Goal: Contribute content: Contribute content

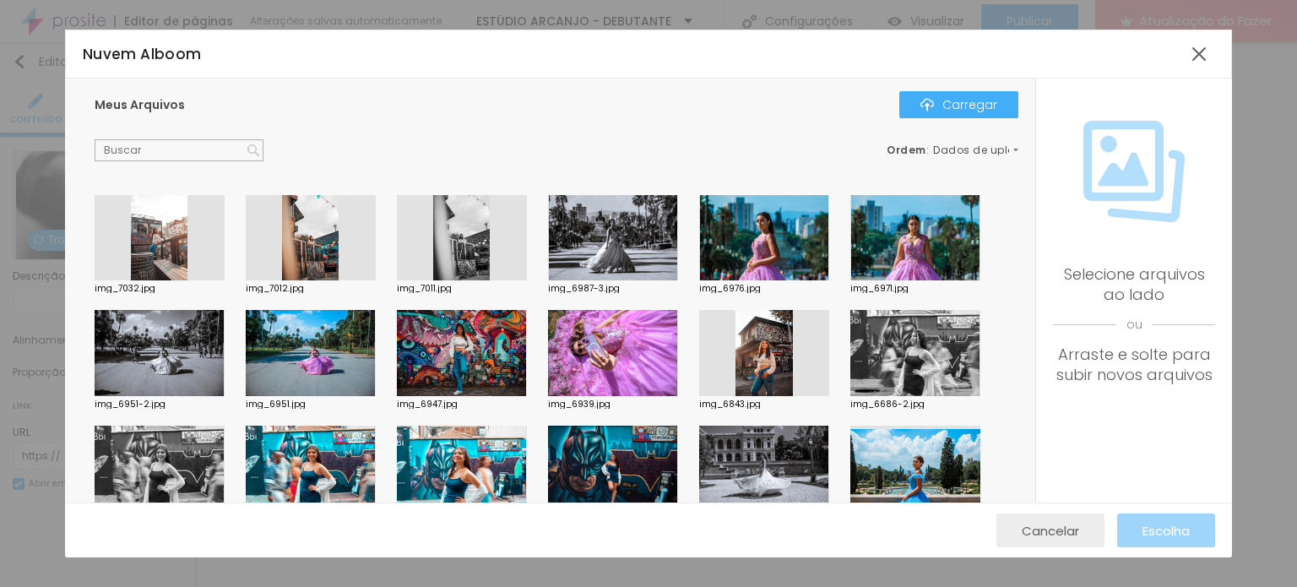
click at [1057, 533] on font "Cancelar" at bounding box center [1050, 531] width 57 height 18
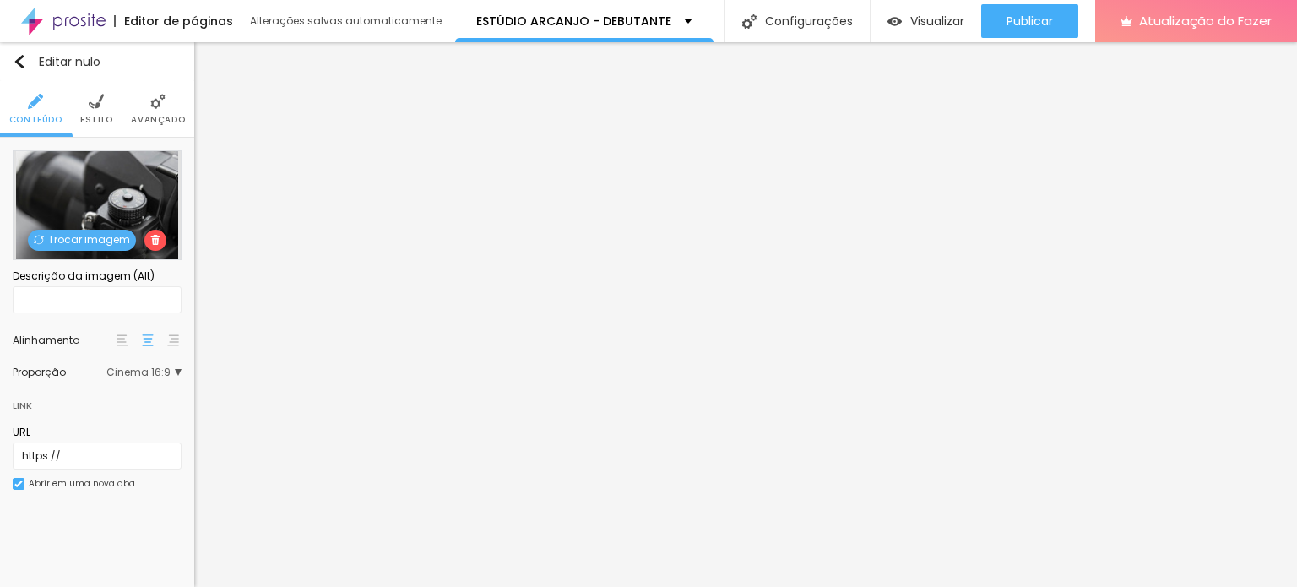
click at [74, 236] on font "Trocar imagem" at bounding box center [89, 239] width 82 height 14
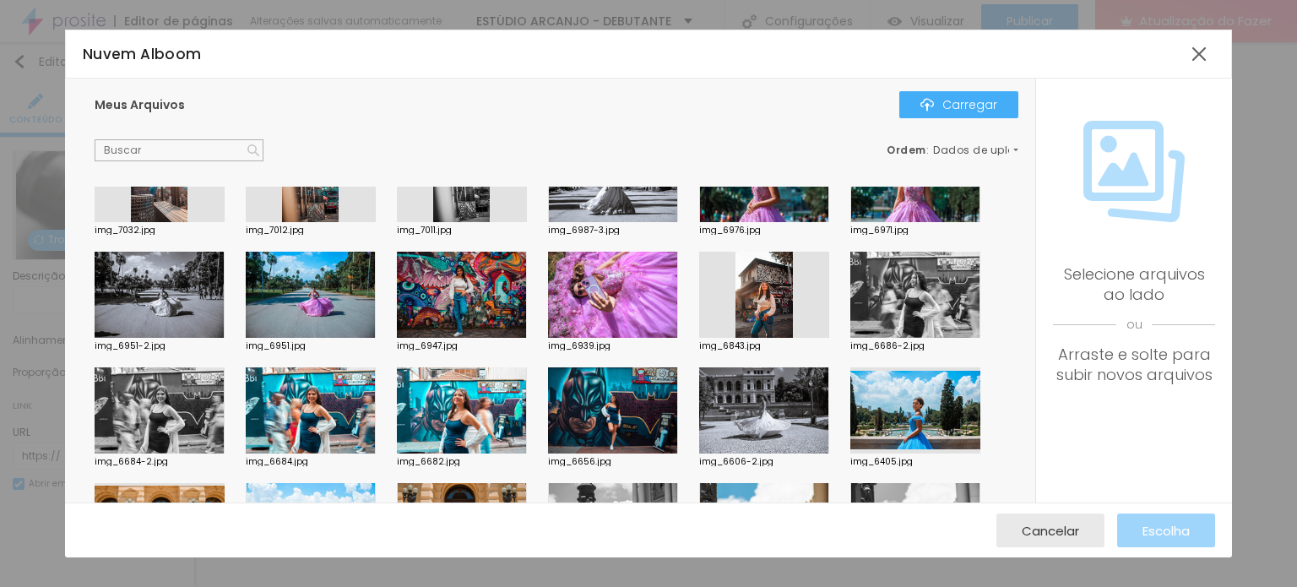
scroll to position [169, 0]
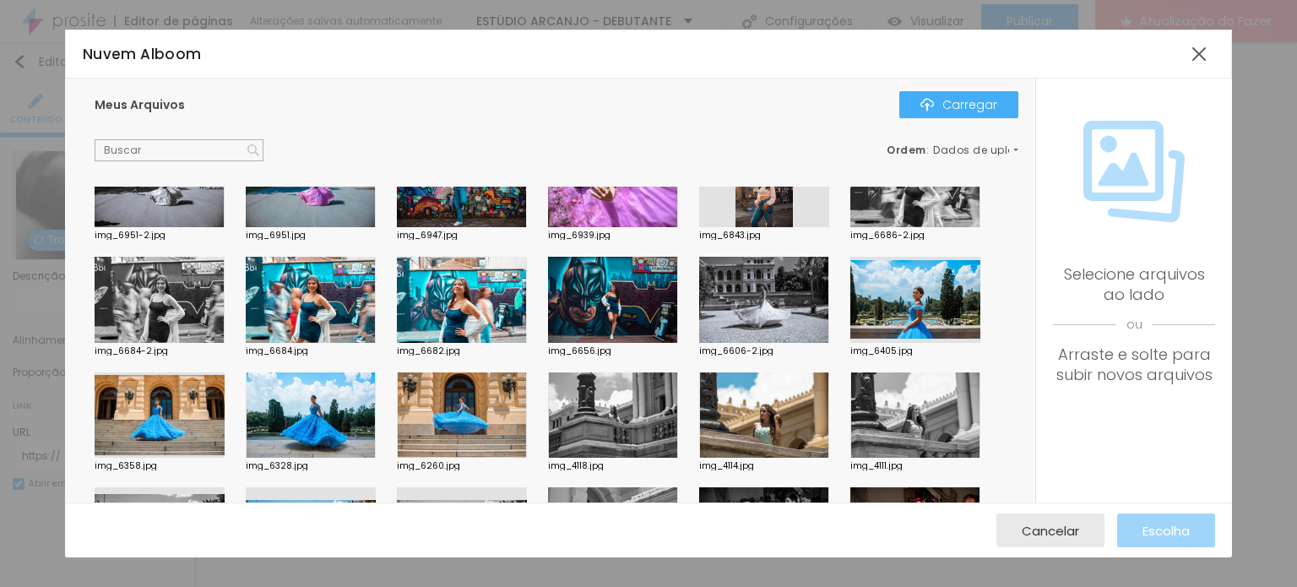
click at [795, 296] on div at bounding box center [764, 300] width 130 height 86
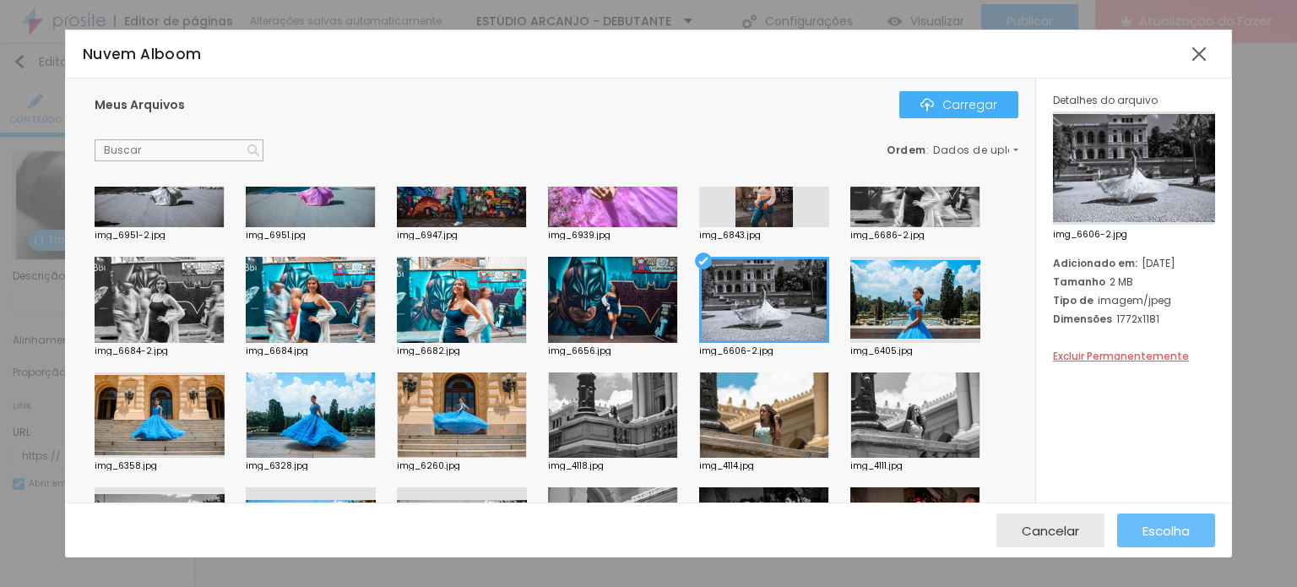
click at [1149, 529] on font "Escolha" at bounding box center [1165, 531] width 47 height 18
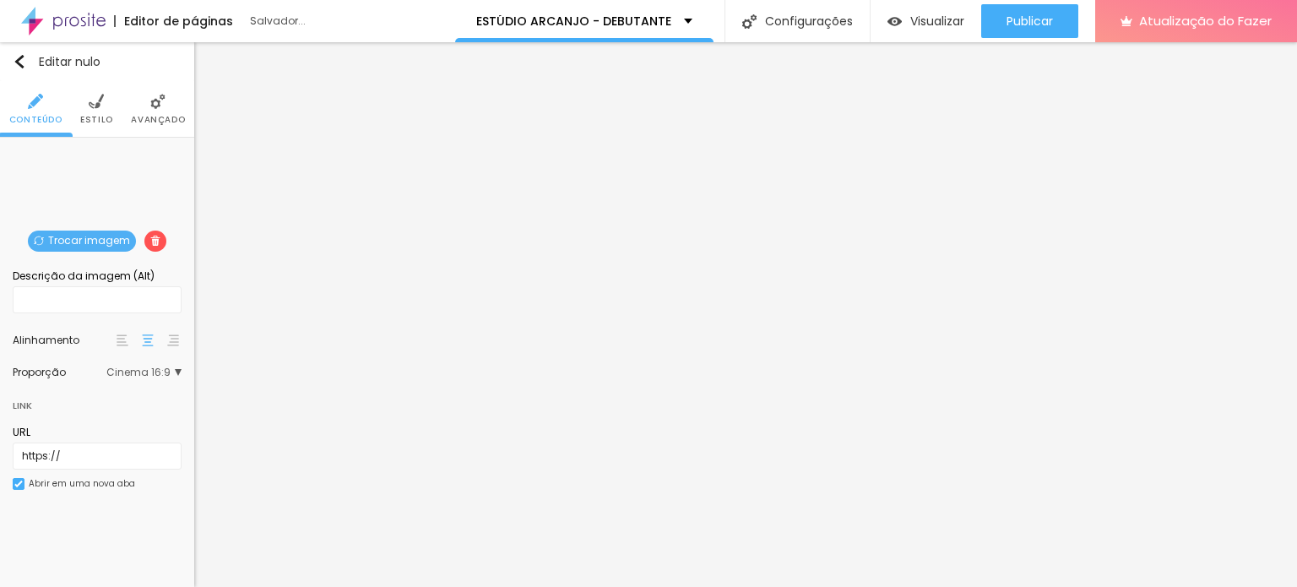
click at [105, 237] on font "Trocar imagem" at bounding box center [89, 240] width 82 height 14
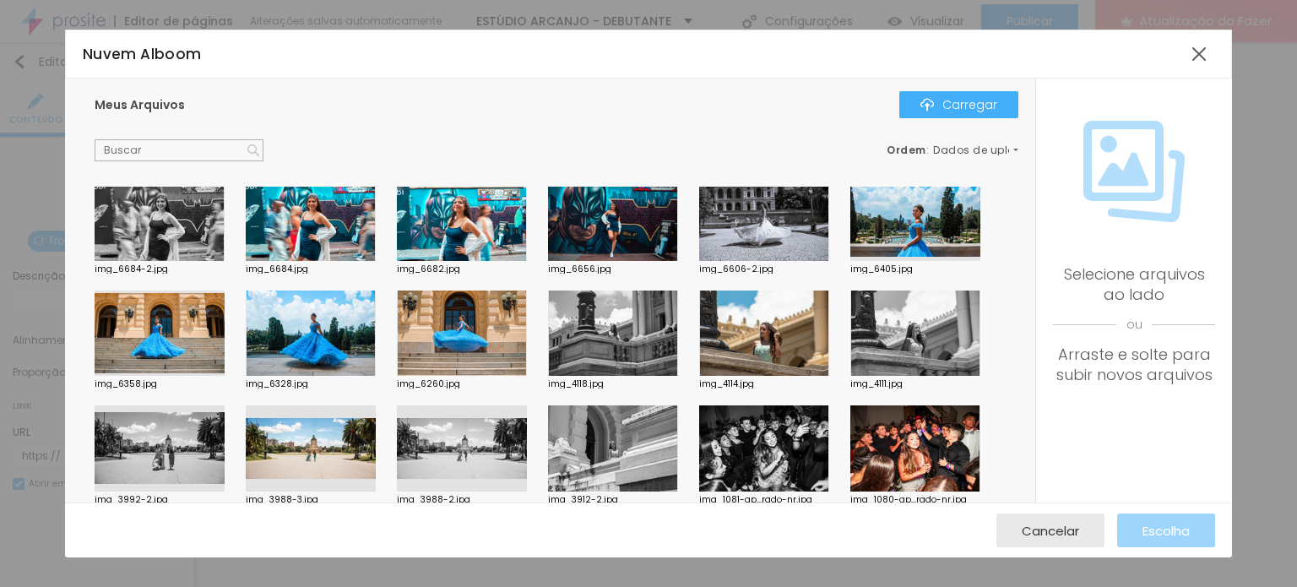
scroll to position [253, 0]
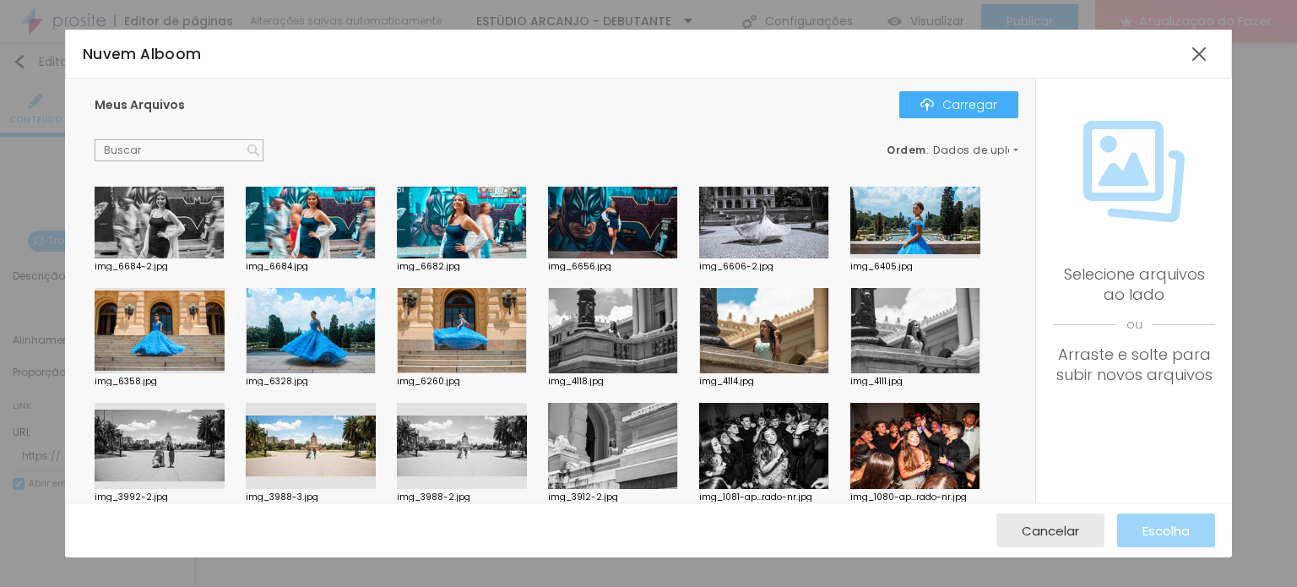
click at [633, 337] on div at bounding box center [613, 331] width 130 height 86
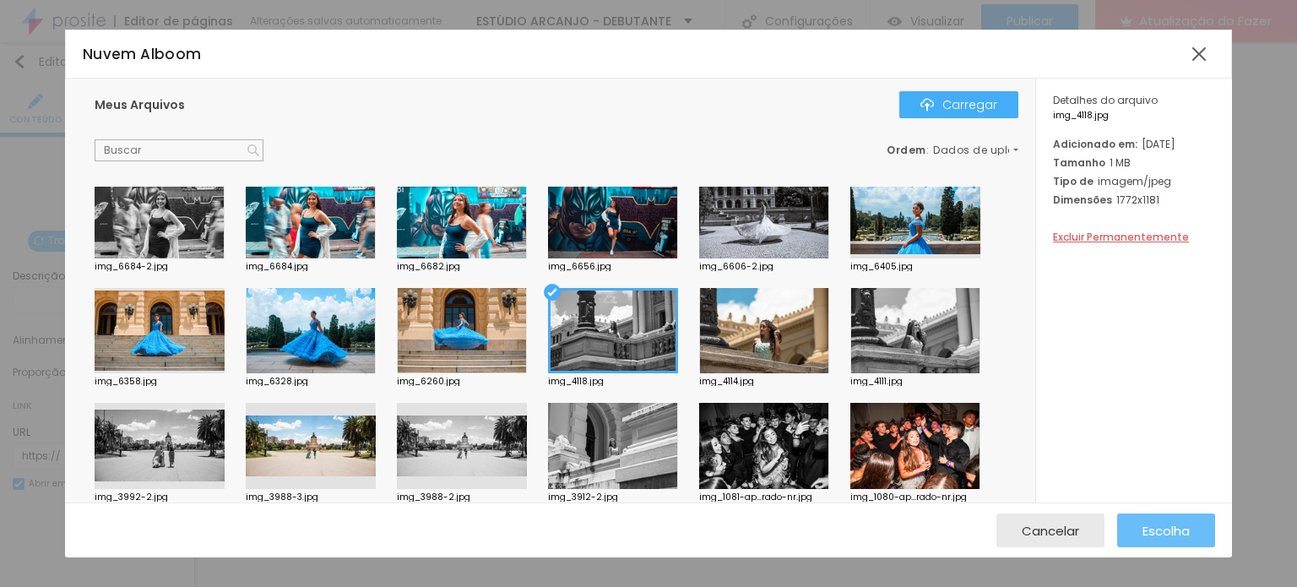
click at [1158, 522] on font "Escolha" at bounding box center [1165, 531] width 47 height 18
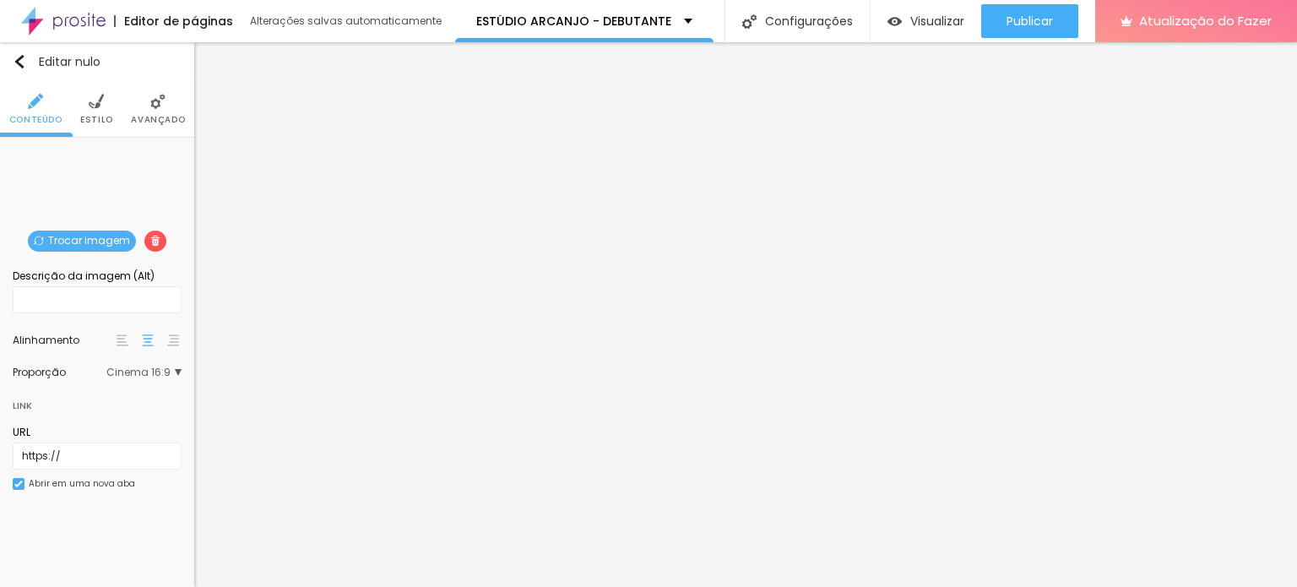
click at [96, 242] on font "Trocar imagem" at bounding box center [89, 240] width 82 height 14
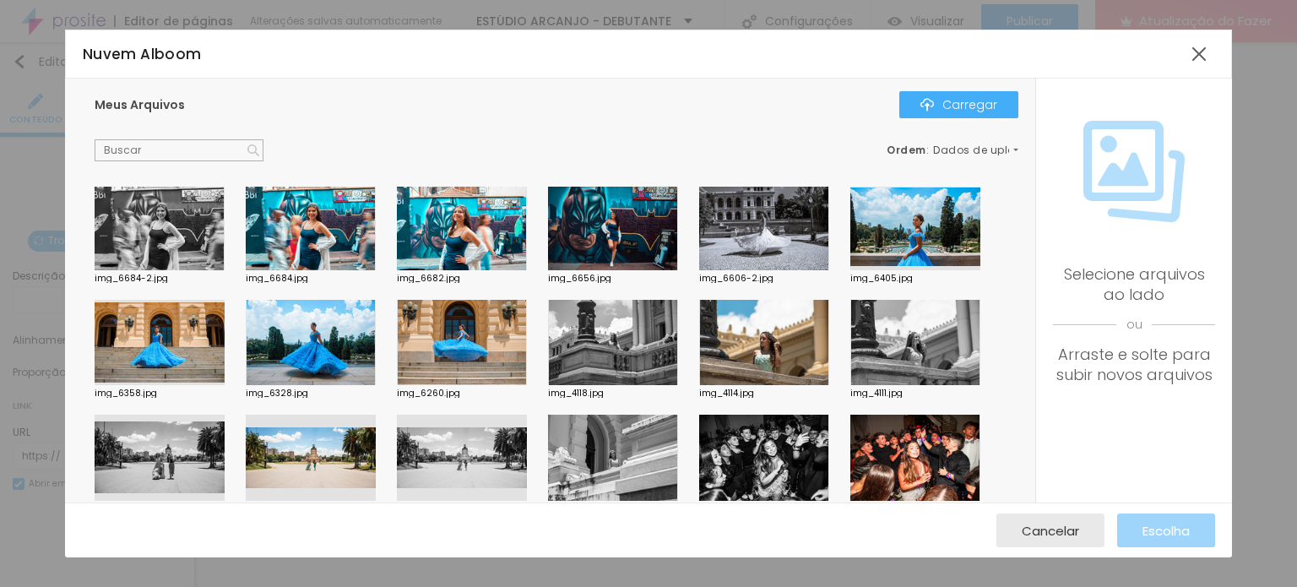
scroll to position [169, 0]
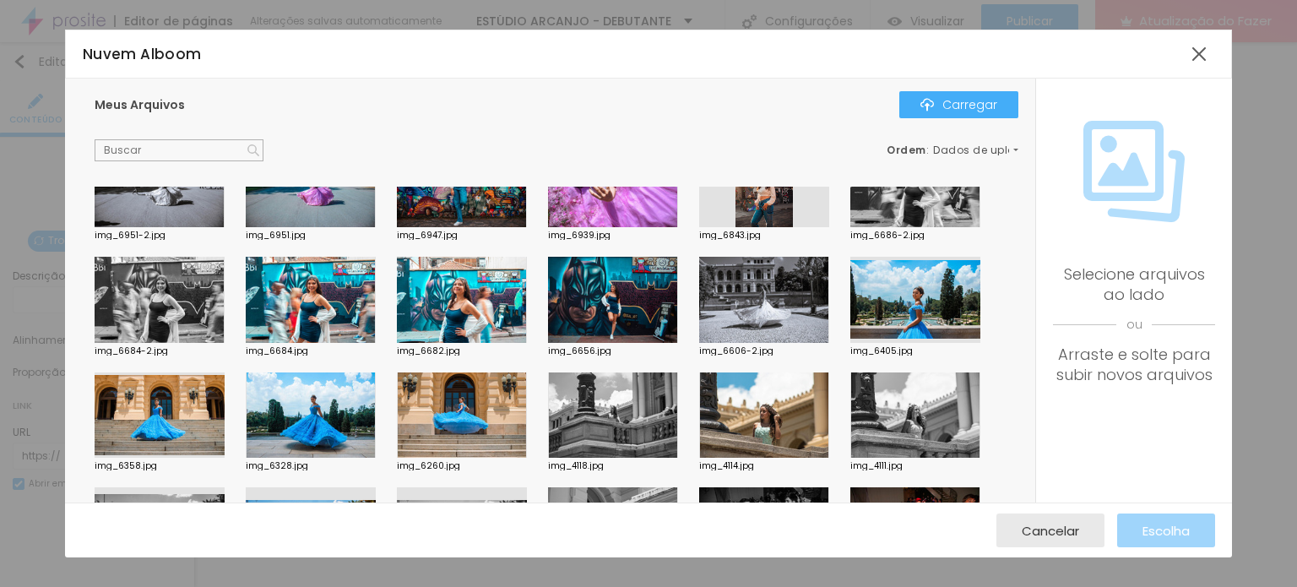
click at [319, 419] on div at bounding box center [311, 415] width 130 height 86
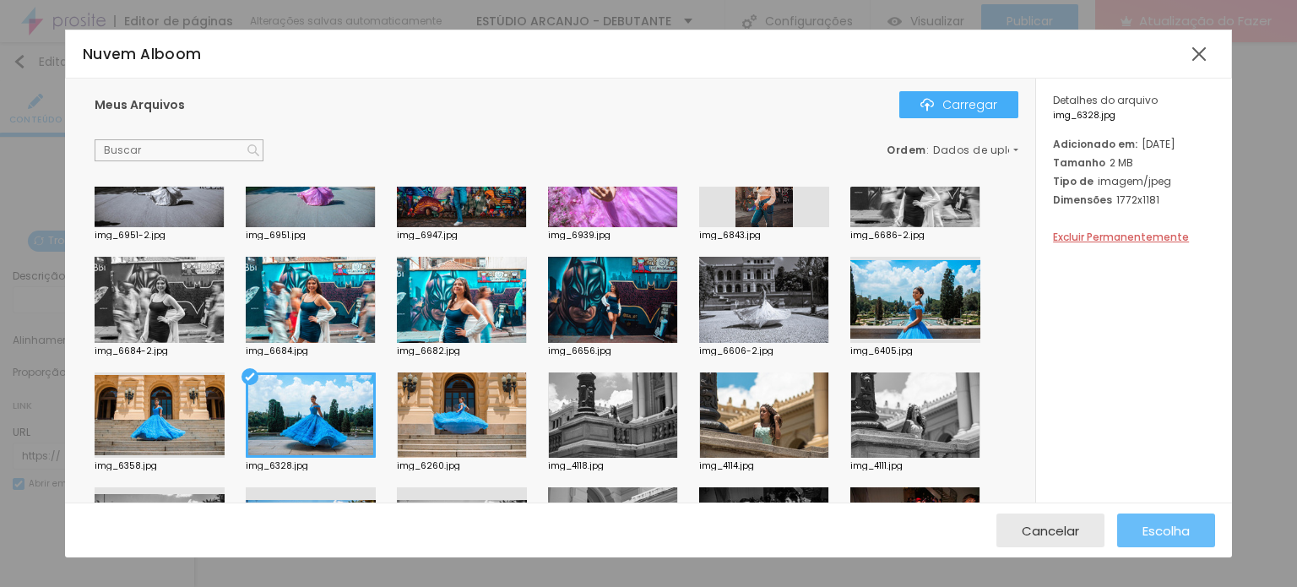
click at [1159, 532] on font "Escolha" at bounding box center [1165, 531] width 47 height 18
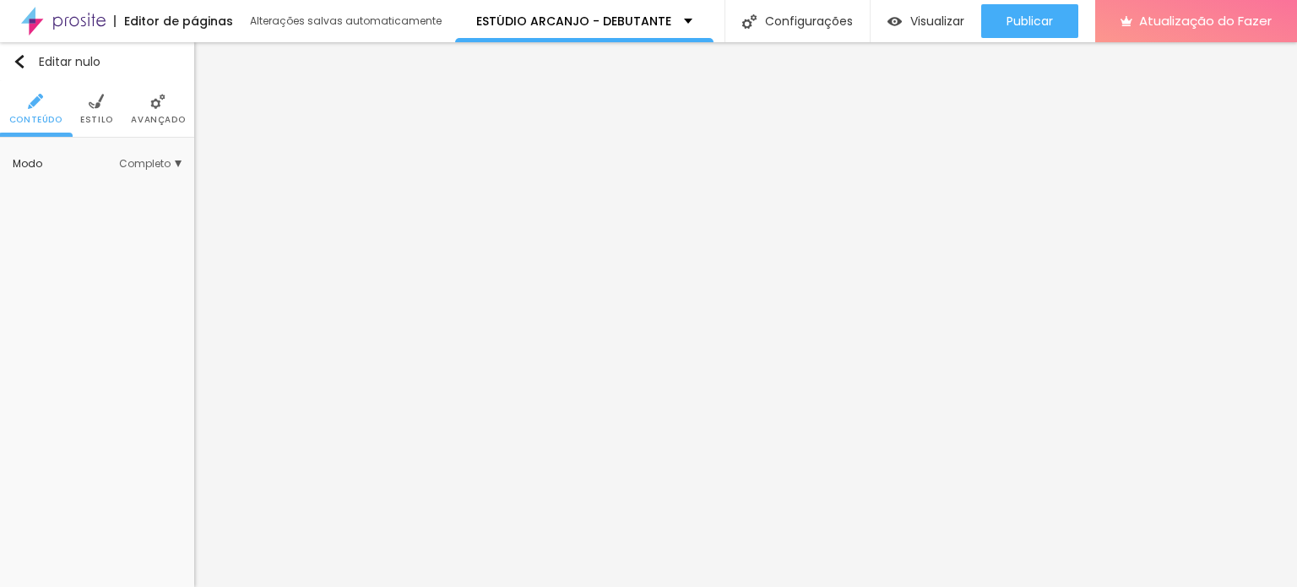
click at [88, 107] on li "Estilo" at bounding box center [96, 109] width 33 height 56
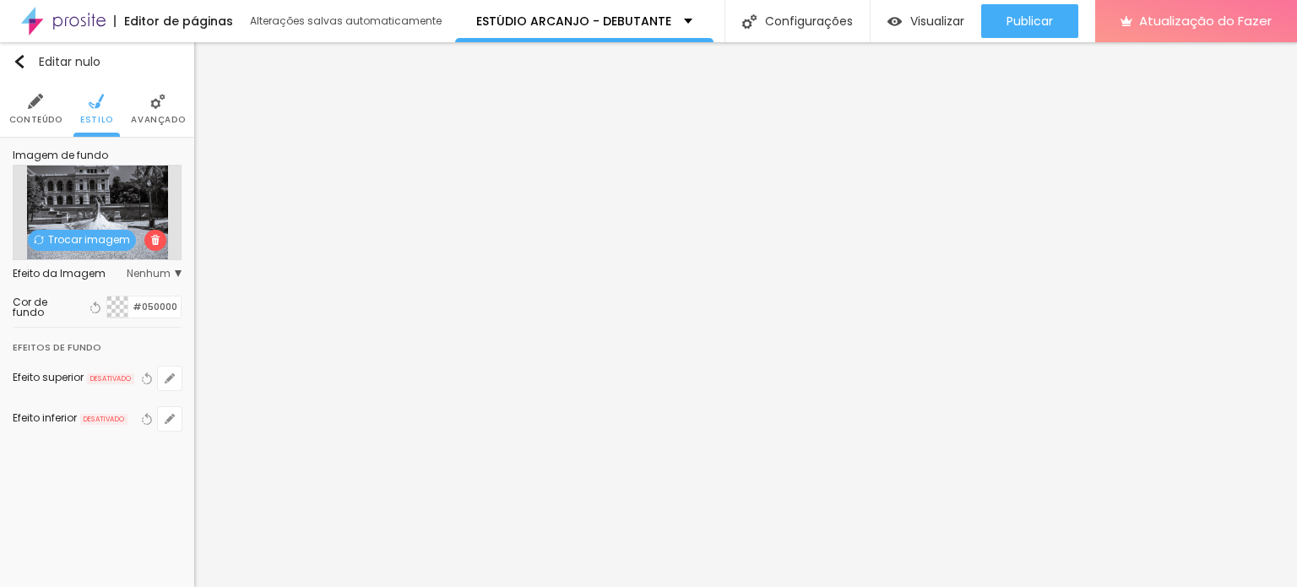
click at [140, 111] on li "Avançado" at bounding box center [158, 109] width 54 height 56
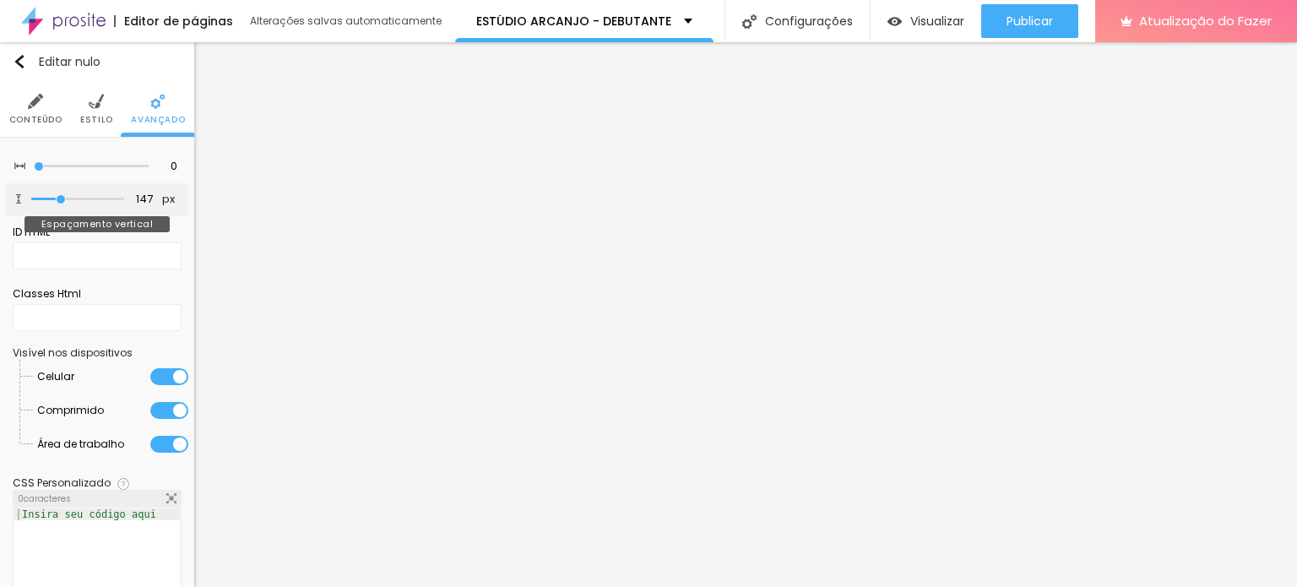
type input "145"
type input "219"
type input "254"
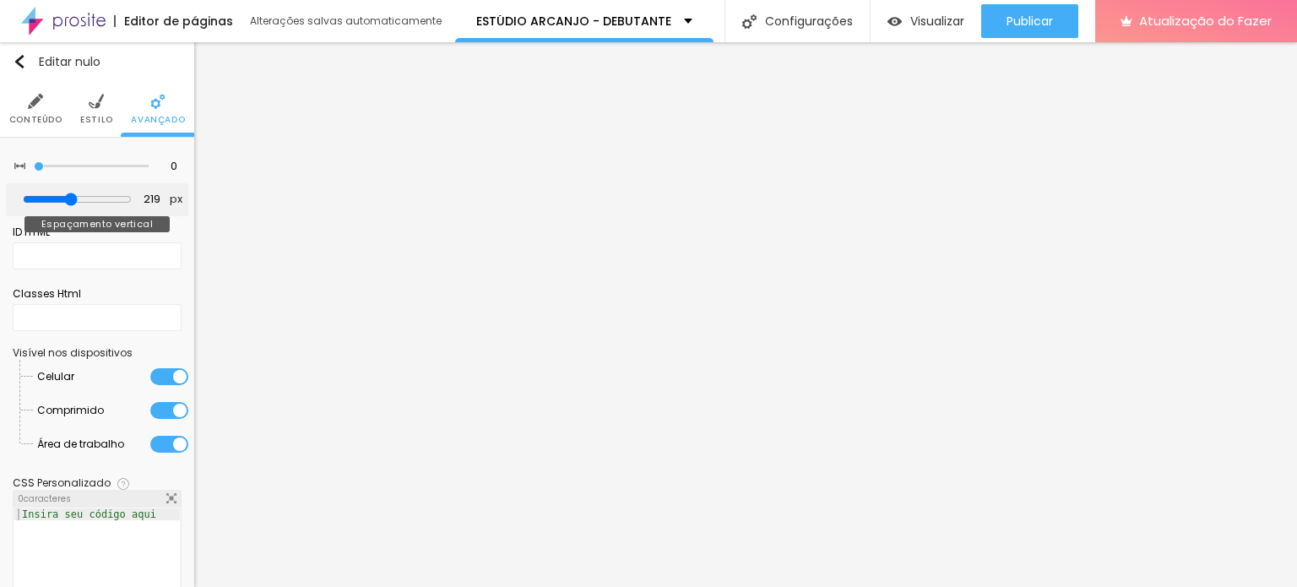
type input "254"
type input "279"
type input "284"
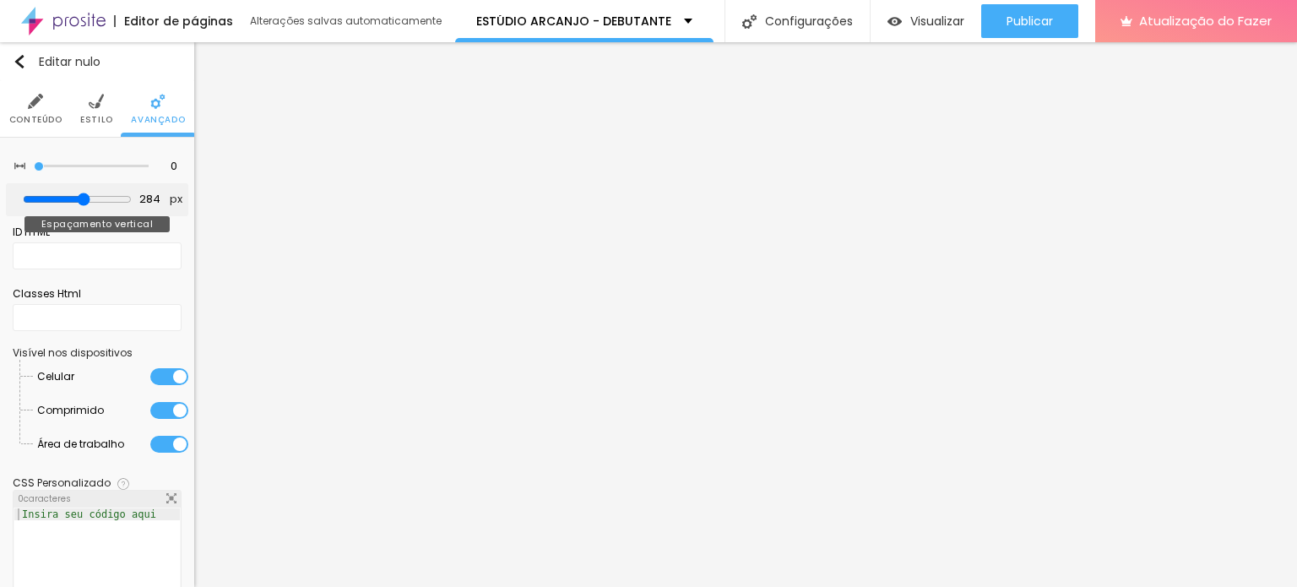
type input "294"
type input "299"
type input "274"
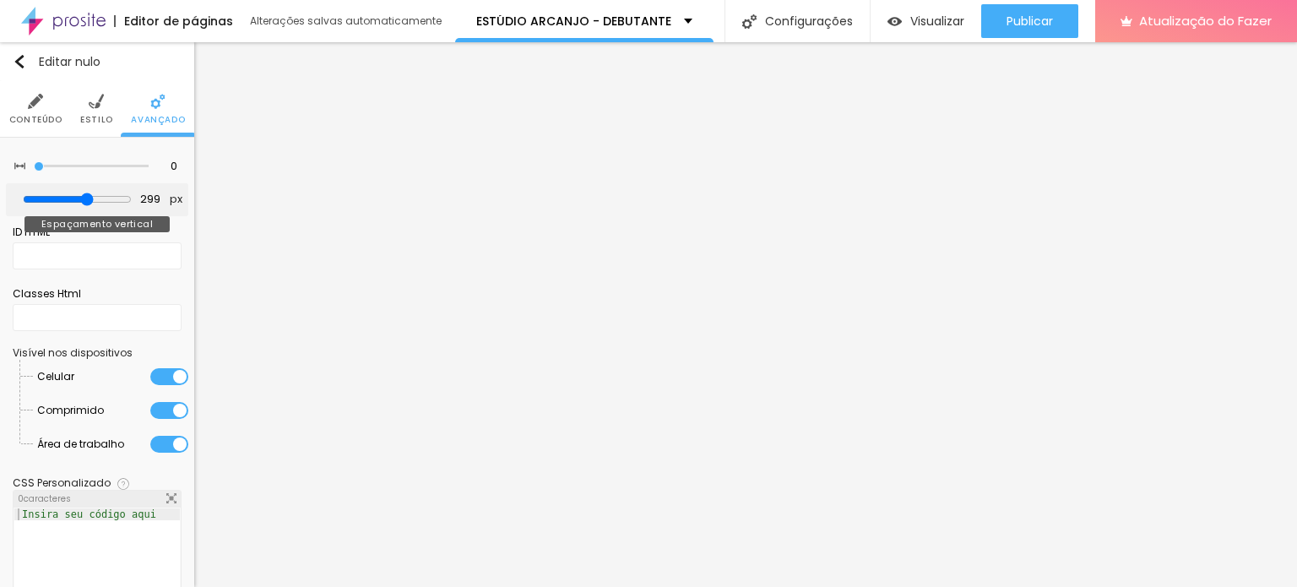
type input "274"
type input "184"
type input "169"
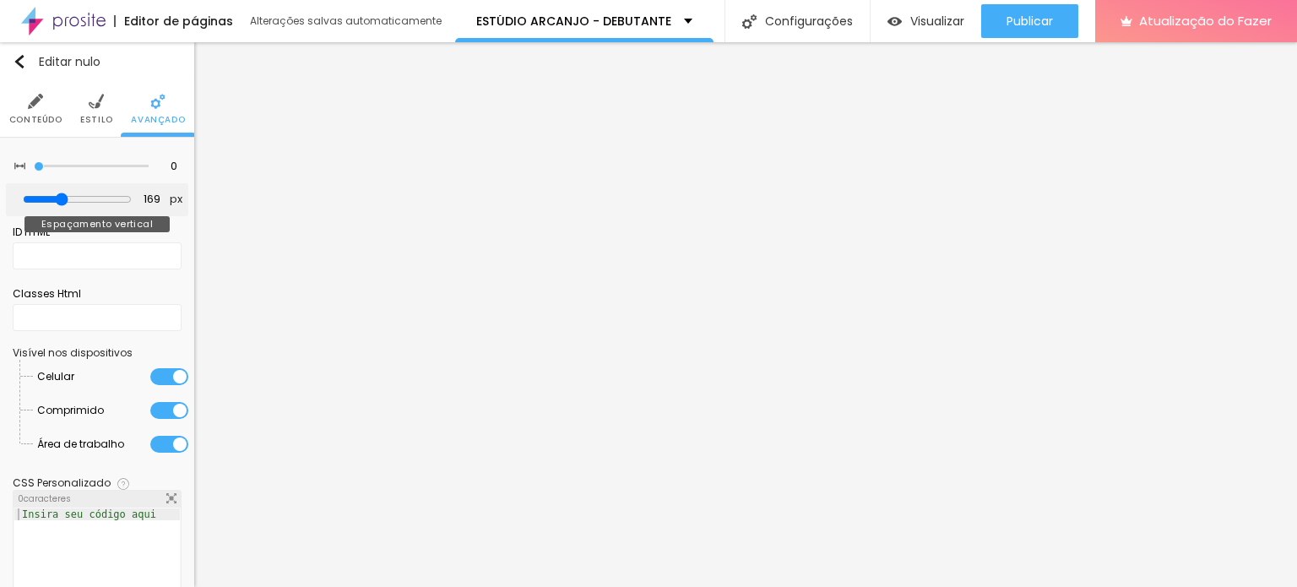
type input "160"
type input "145"
type input "135"
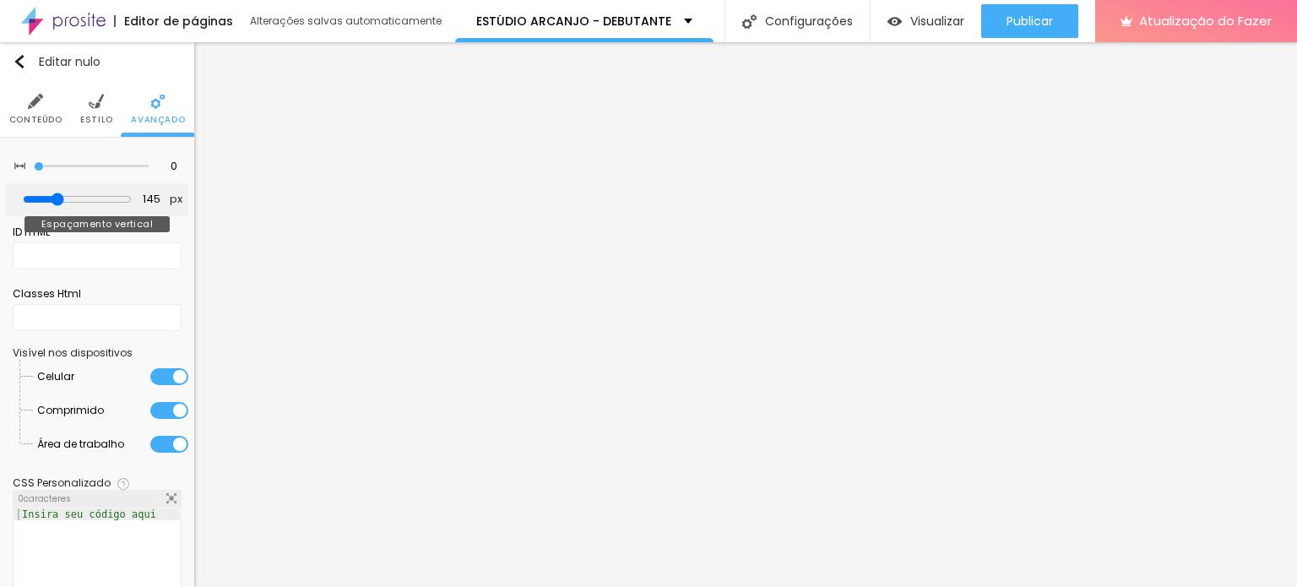
type input "135"
type input "125"
type input "120"
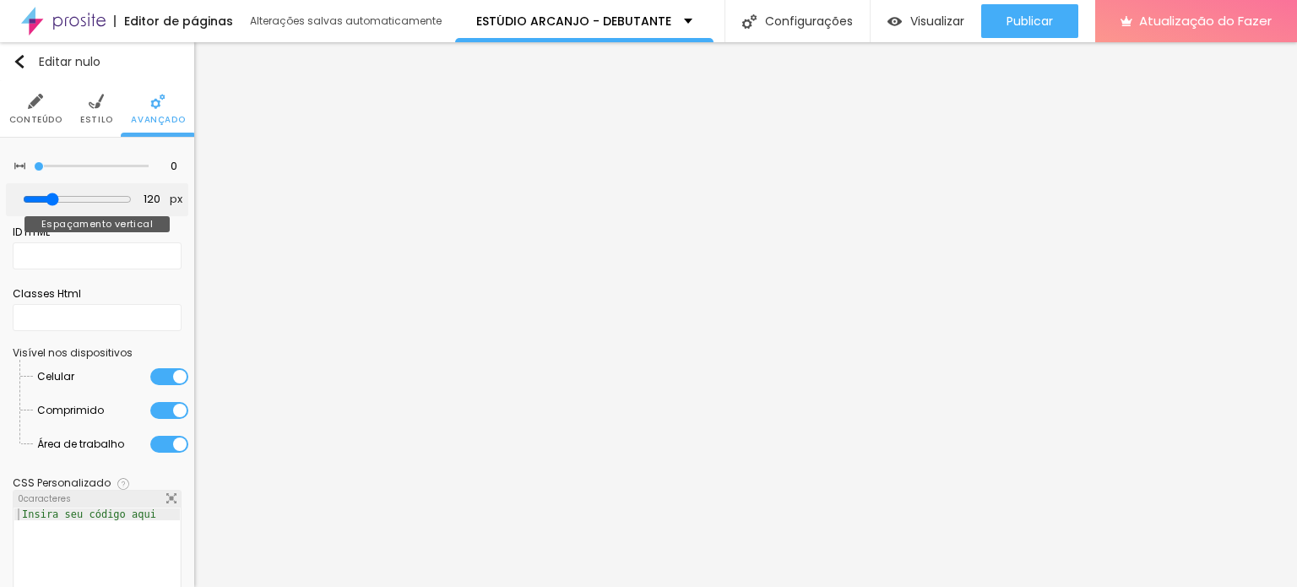
type input "105"
type input "95"
type input "90"
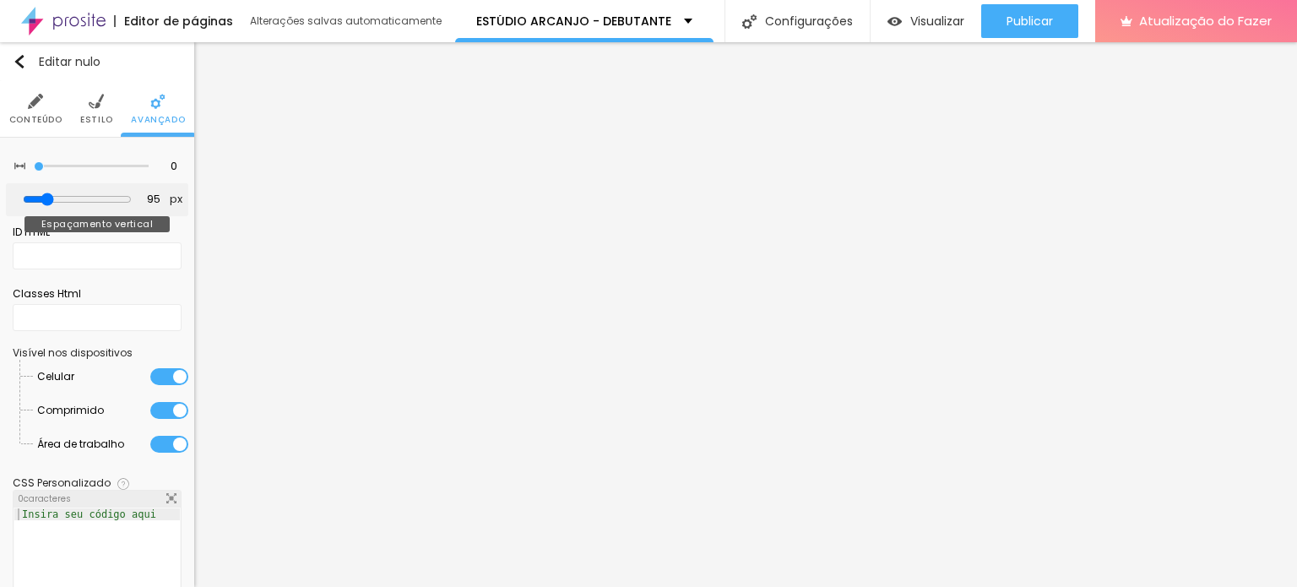
type input "90"
type input "85"
type input "75"
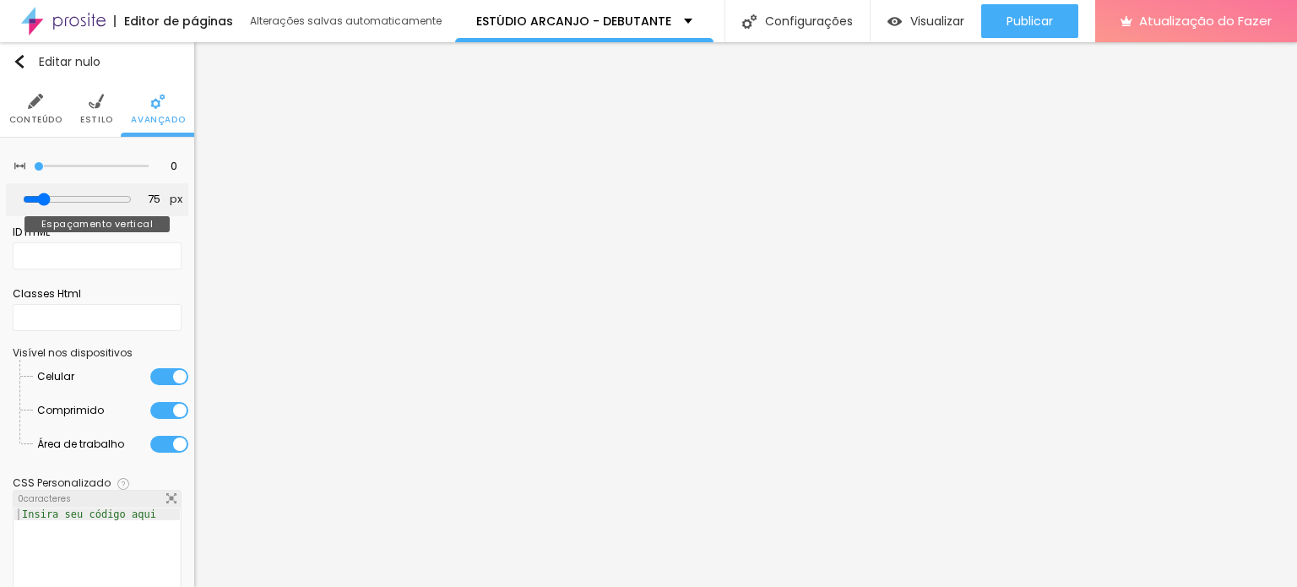
type input "70"
type input "60"
type input "55"
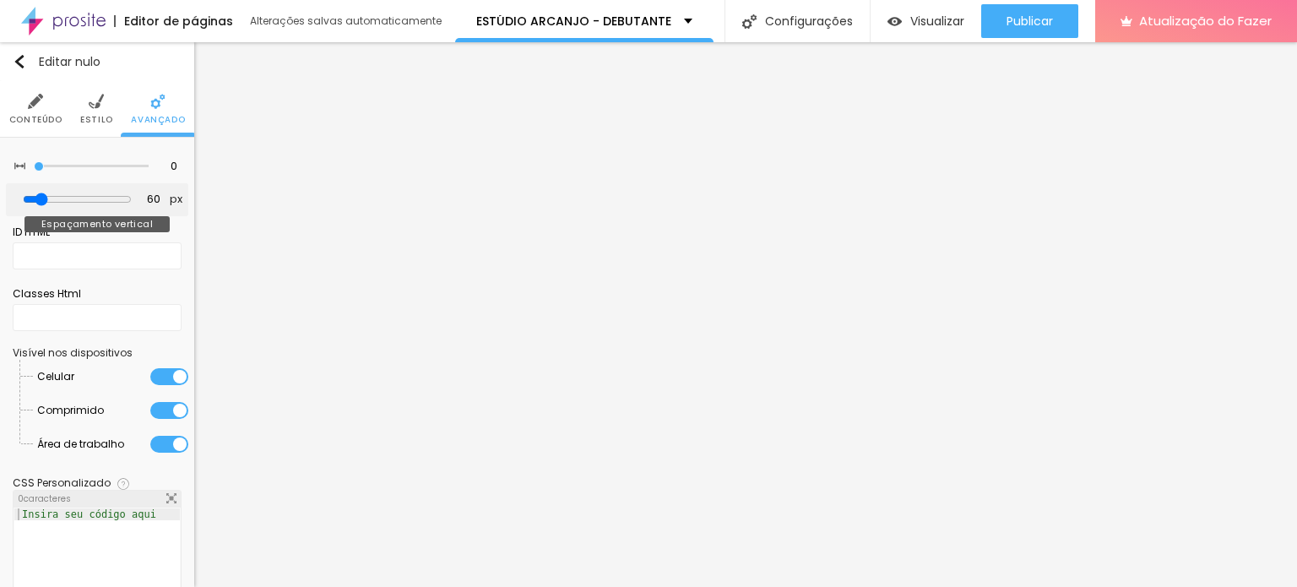
type input "55"
type input "50"
type input "40"
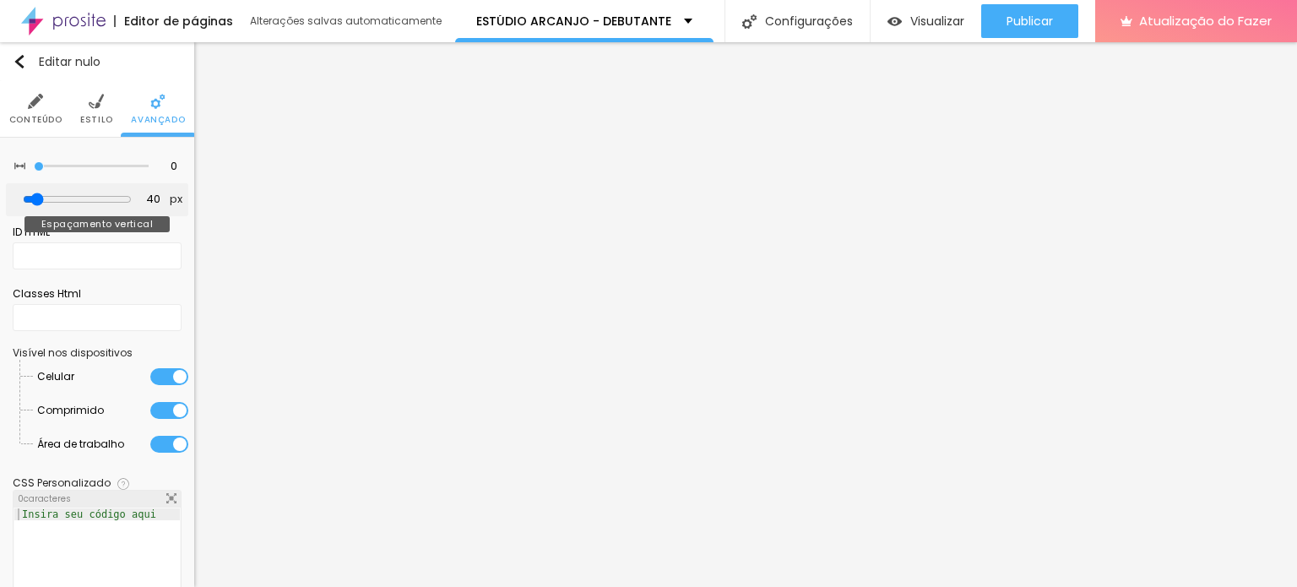
type input "35"
type input "25"
type input "20"
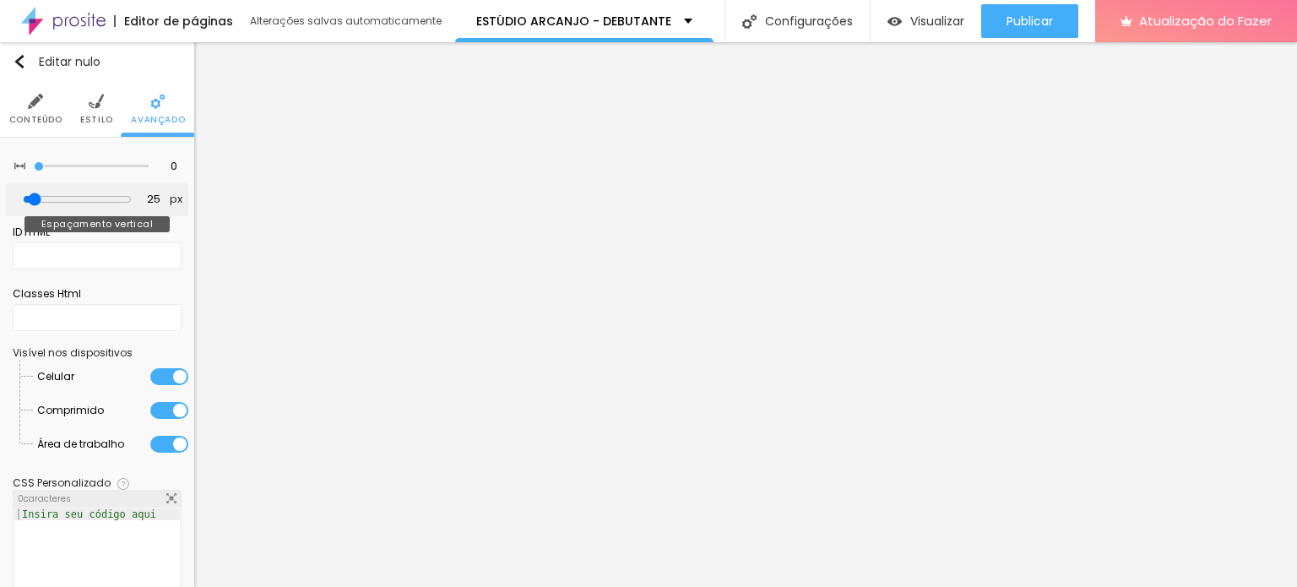
type input "20"
type input "10"
type input "5"
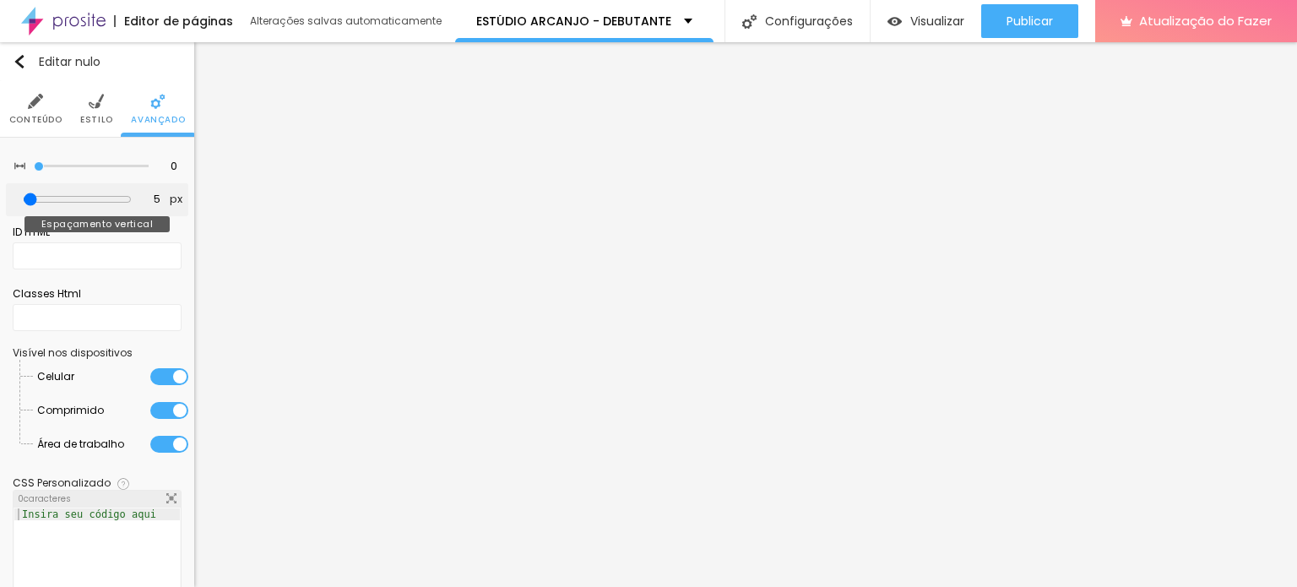
type input "0"
type input "15"
type input "20"
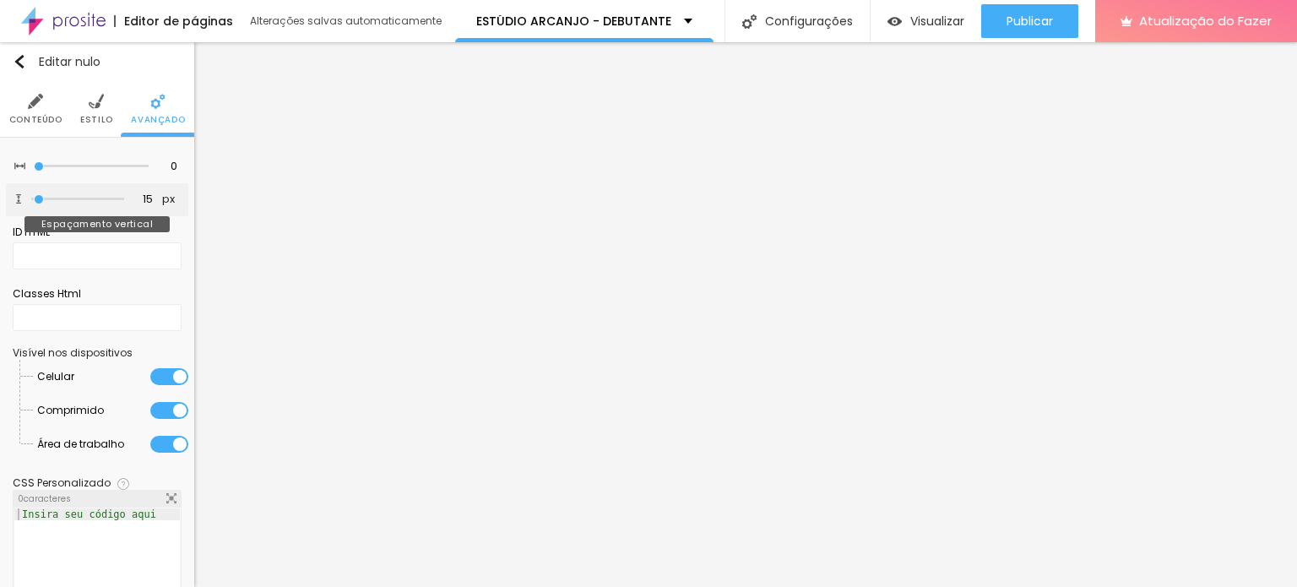
type input "20"
type input "30"
type input "35"
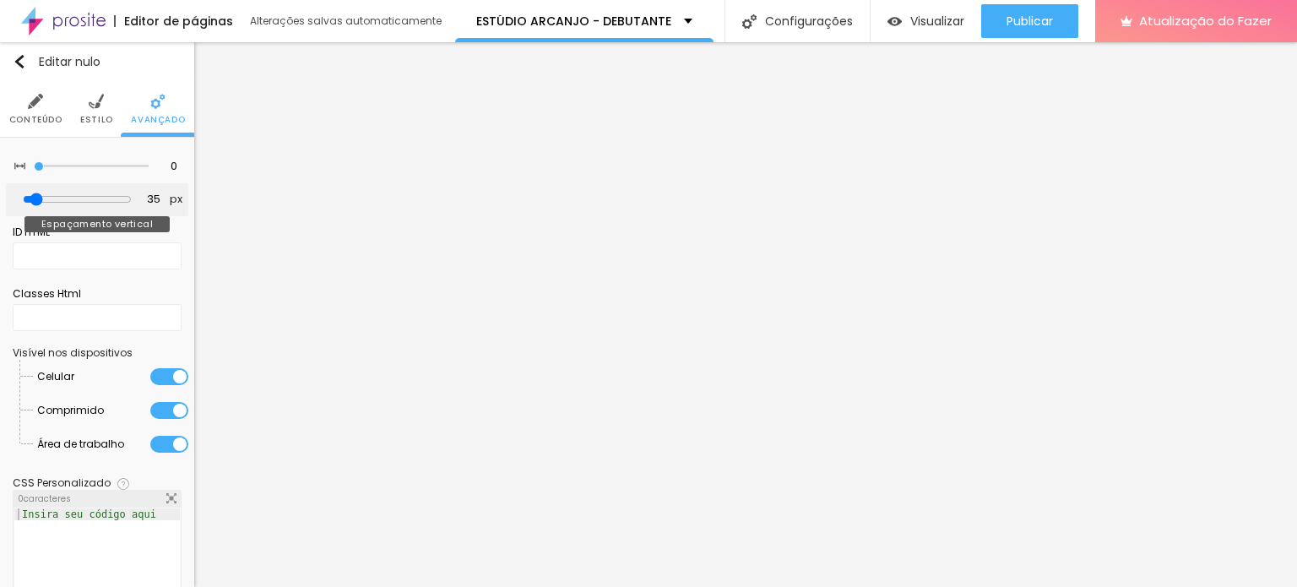
drag, startPoint x: 55, startPoint y: 199, endPoint x: 41, endPoint y: 205, distance: 14.7
type input "35"
click at [41, 205] on input "range" at bounding box center [77, 200] width 109 height 14
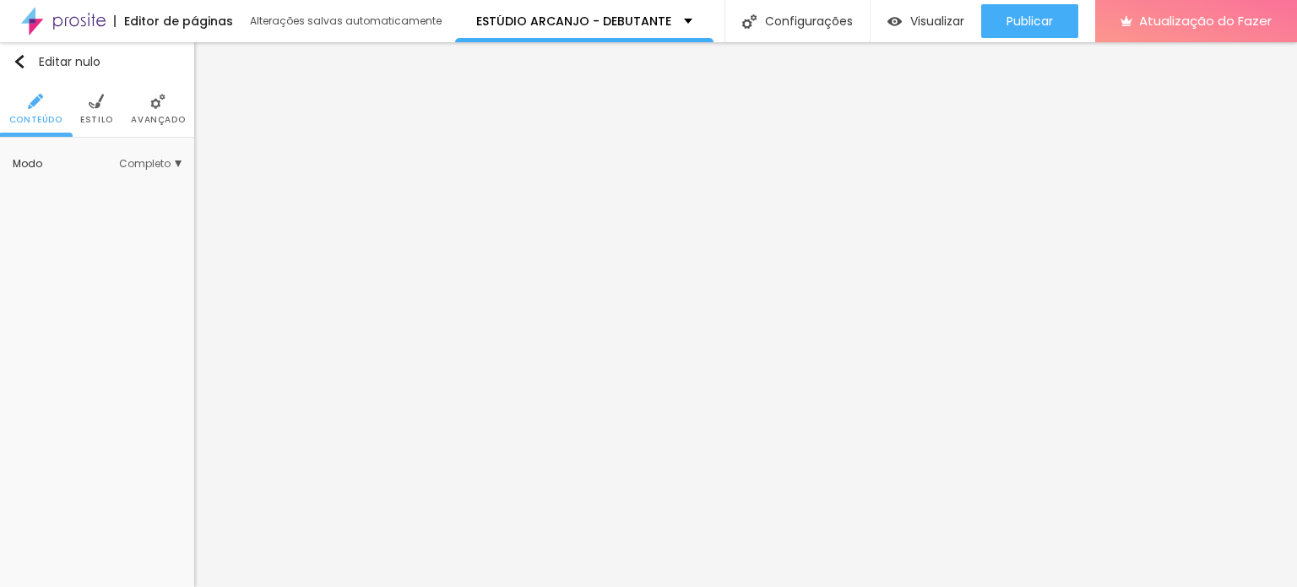
click at [94, 114] on font "Estilo" at bounding box center [96, 119] width 33 height 13
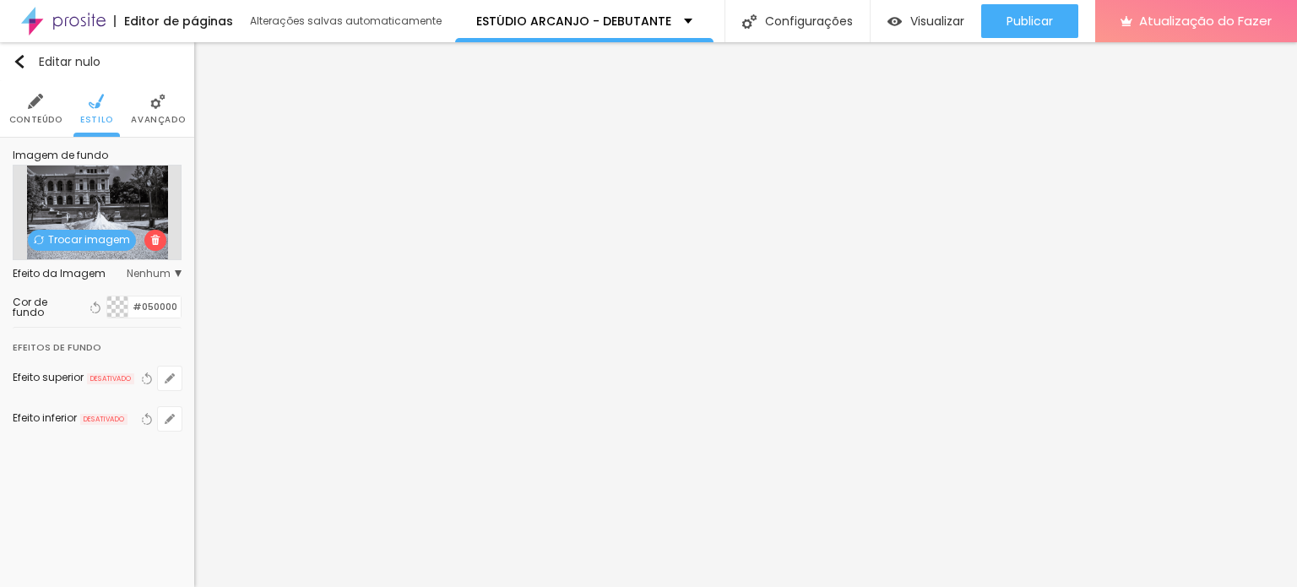
click at [98, 242] on font "Trocar imagem" at bounding box center [89, 239] width 82 height 14
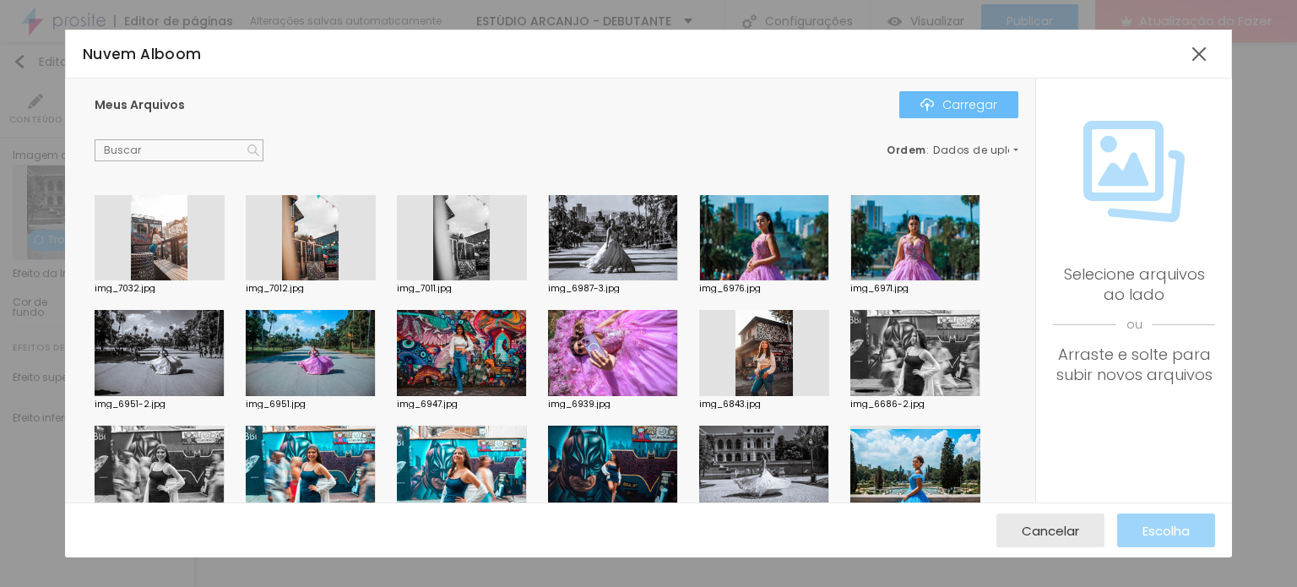
click at [952, 107] on font "Carregar" at bounding box center [969, 104] width 55 height 17
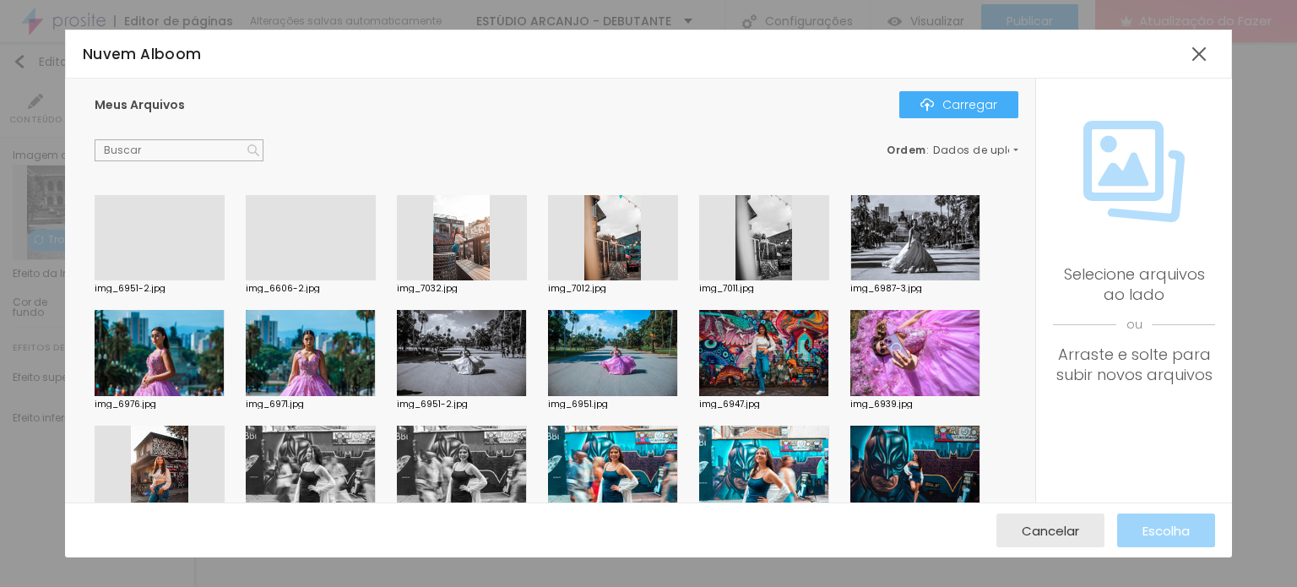
click at [189, 280] on div at bounding box center [160, 280] width 130 height 0
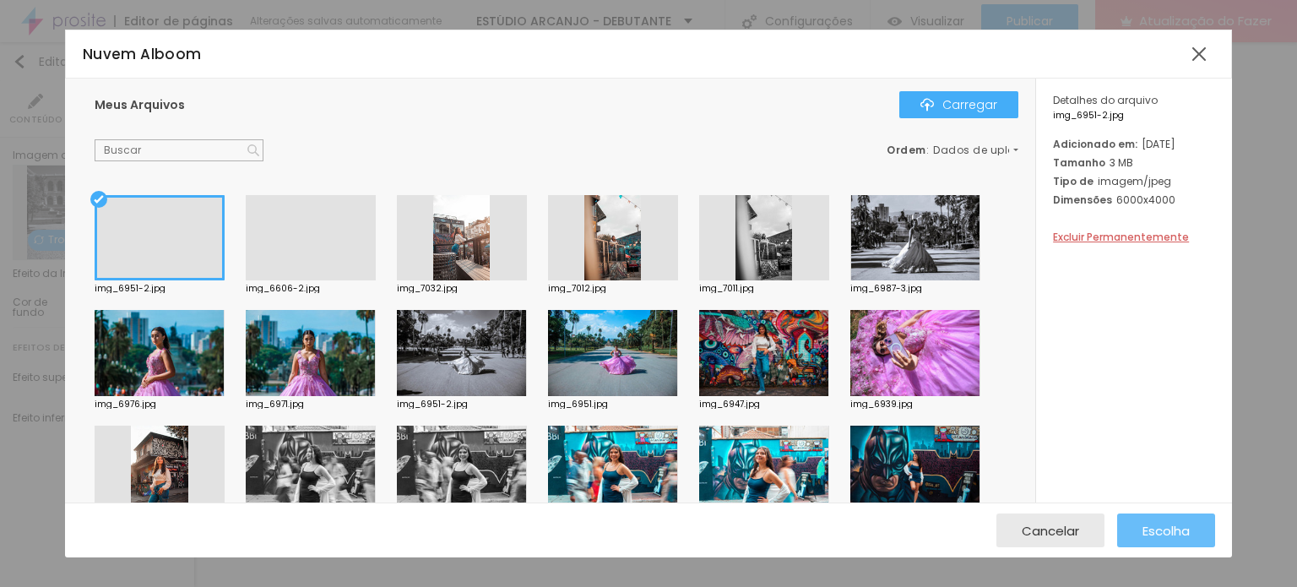
click at [1167, 533] on font "Escolha" at bounding box center [1165, 531] width 47 height 18
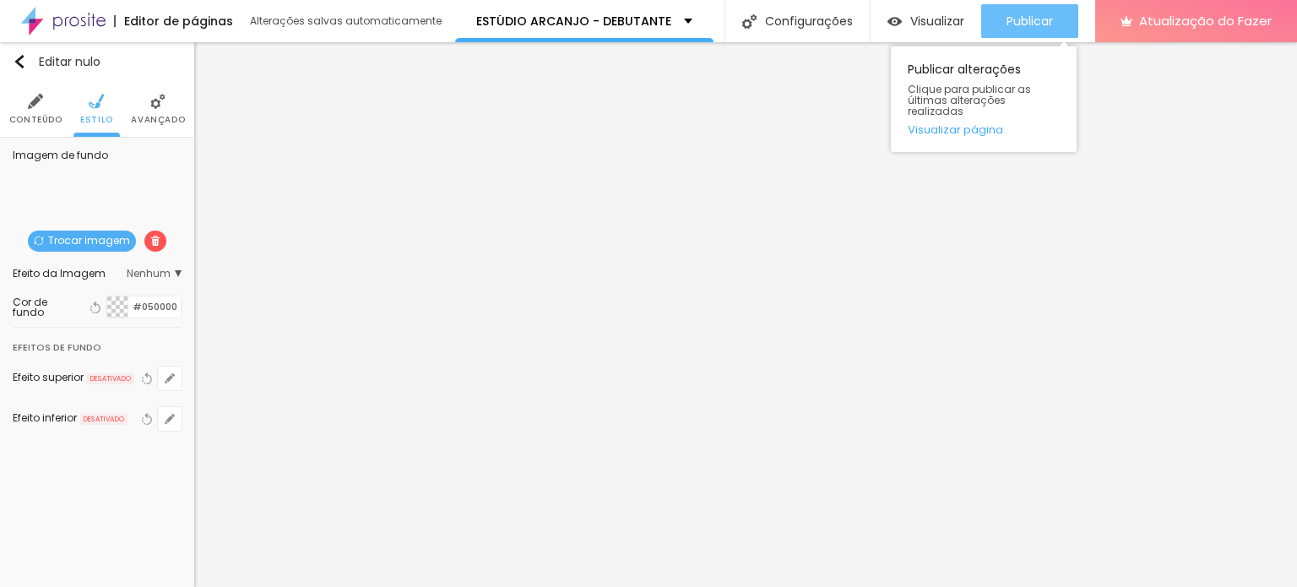
click at [1006, 19] on font "Publicar" at bounding box center [1029, 21] width 46 height 17
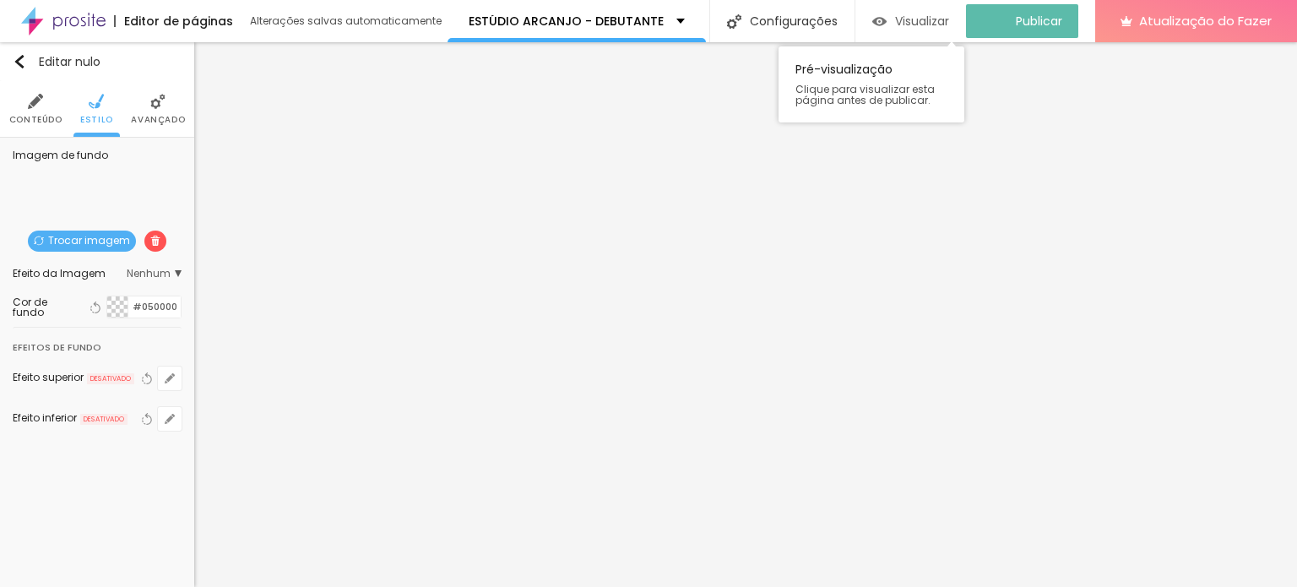
click at [931, 17] on font "Visualizar" at bounding box center [922, 21] width 54 height 17
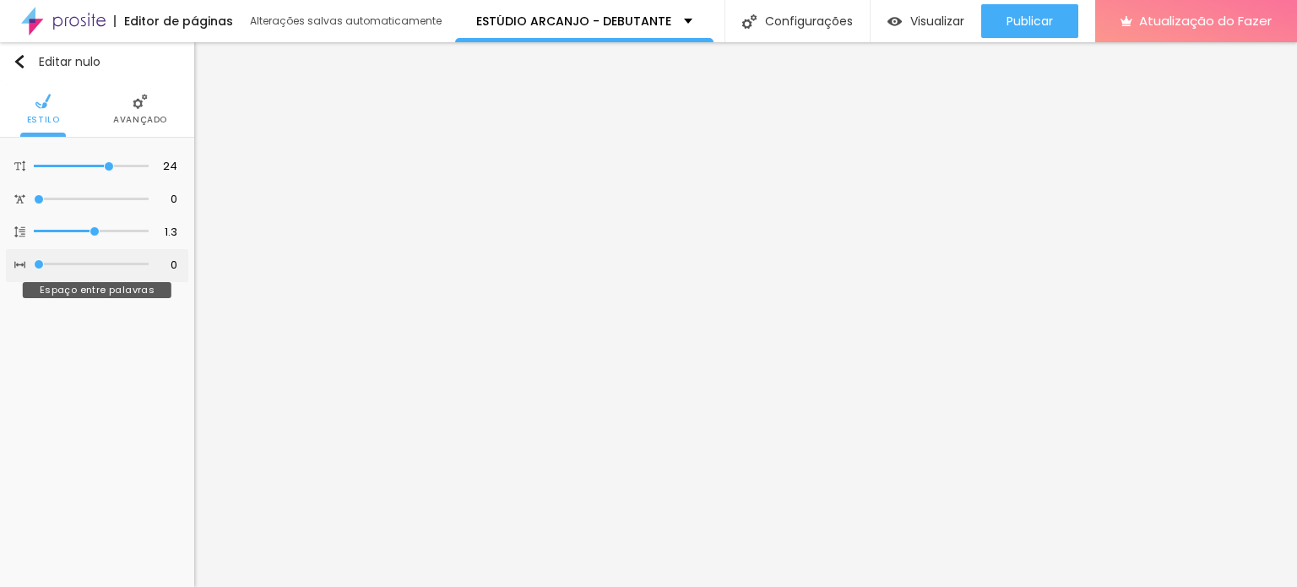
type input "1"
type input "2"
type input "3"
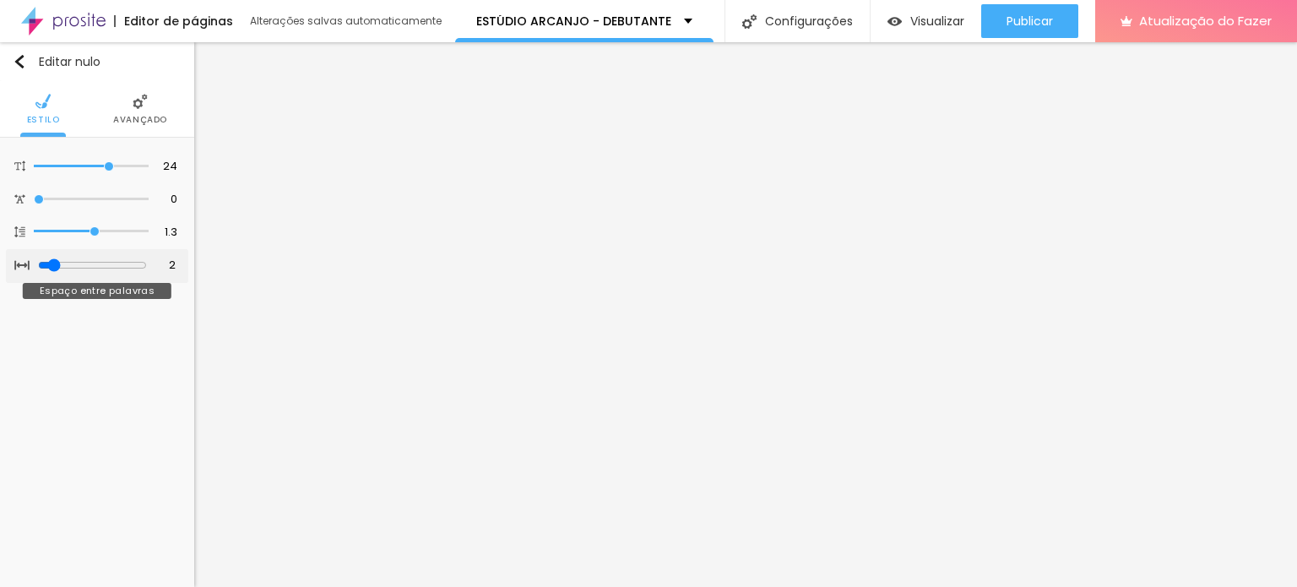
type input "3"
type input "2"
type input "1"
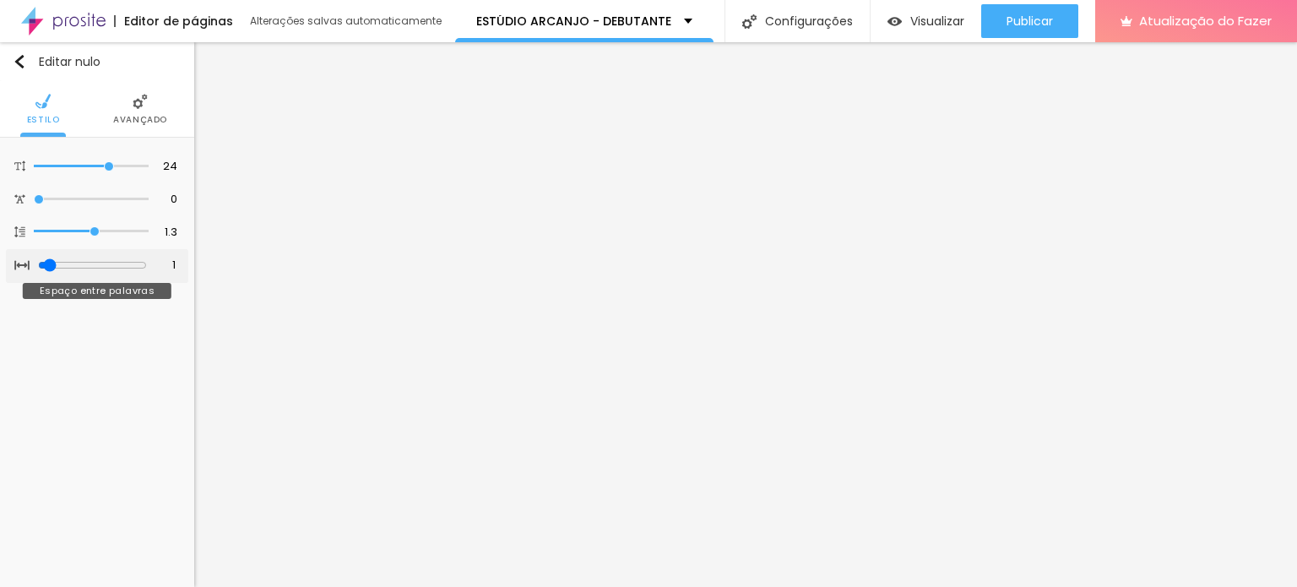
type input "1"
click at [44, 264] on input "range" at bounding box center [92, 265] width 109 height 14
click at [139, 111] on li "Avançado" at bounding box center [140, 109] width 54 height 56
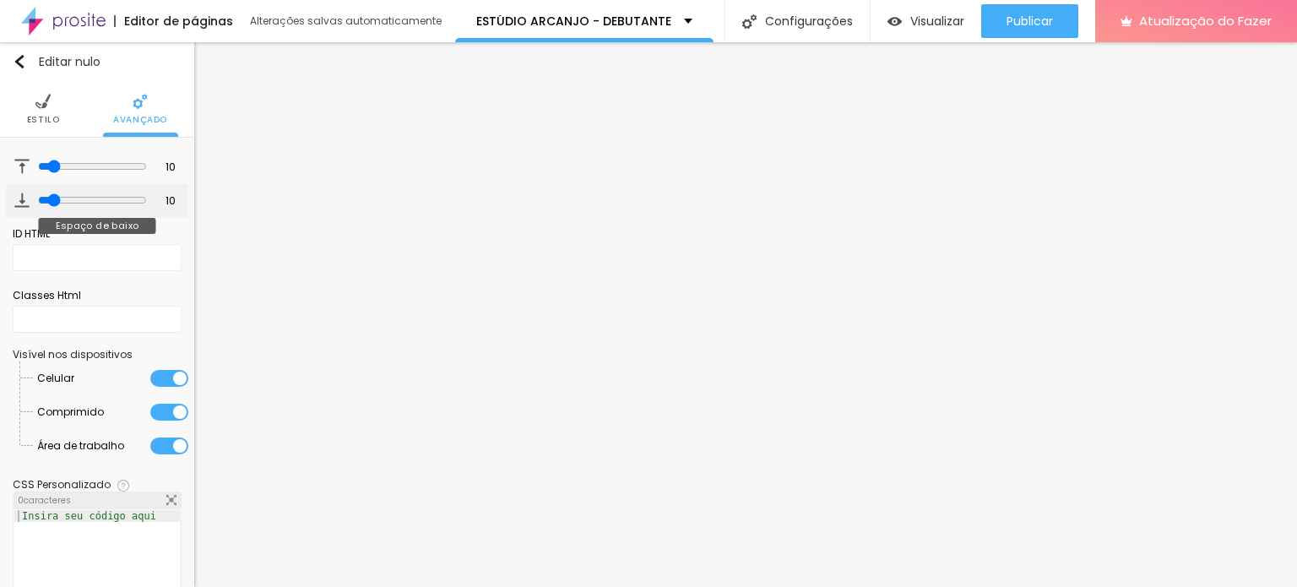
type input "11"
type input "12"
type input "13"
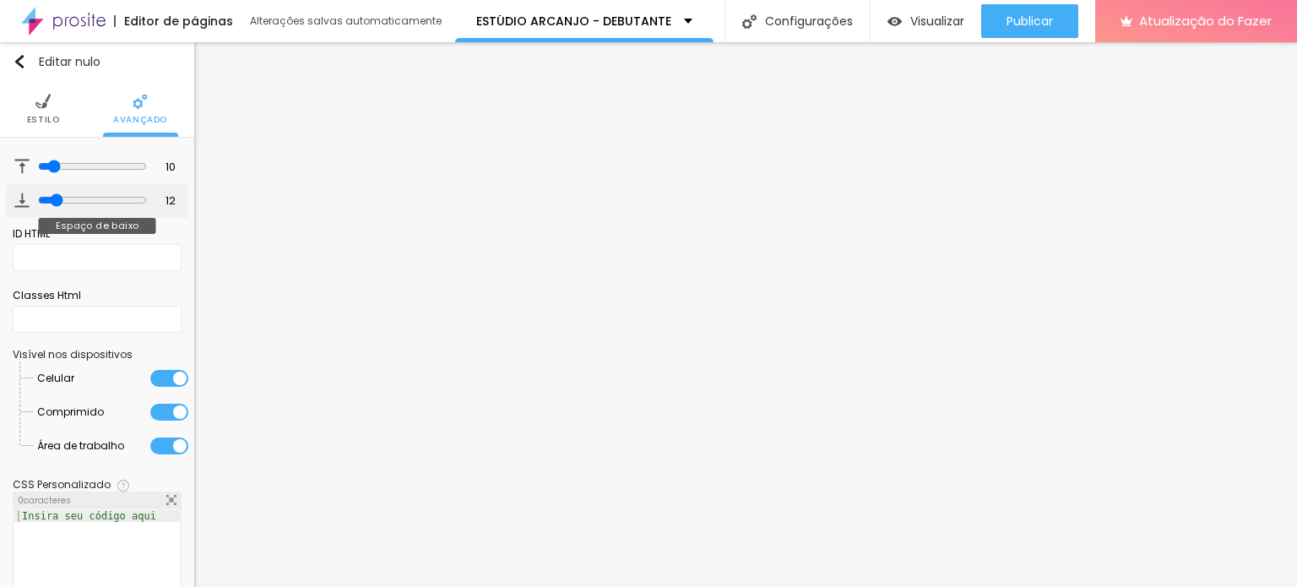
type input "13"
type input "14"
type input "16"
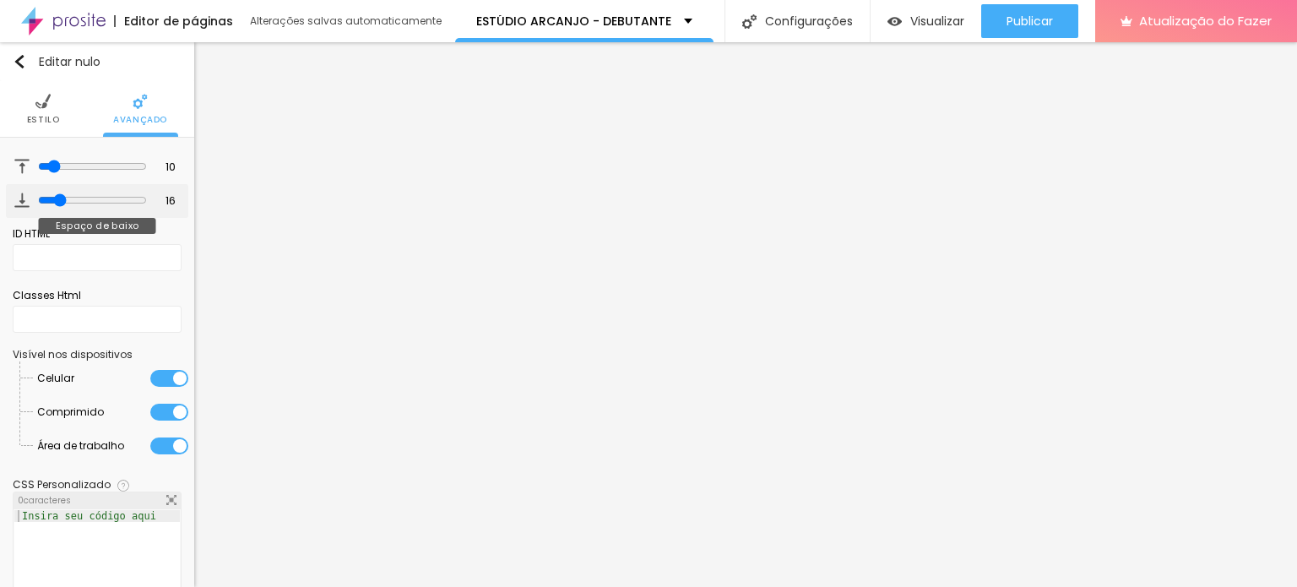
type input "13"
type input "9"
type input "7"
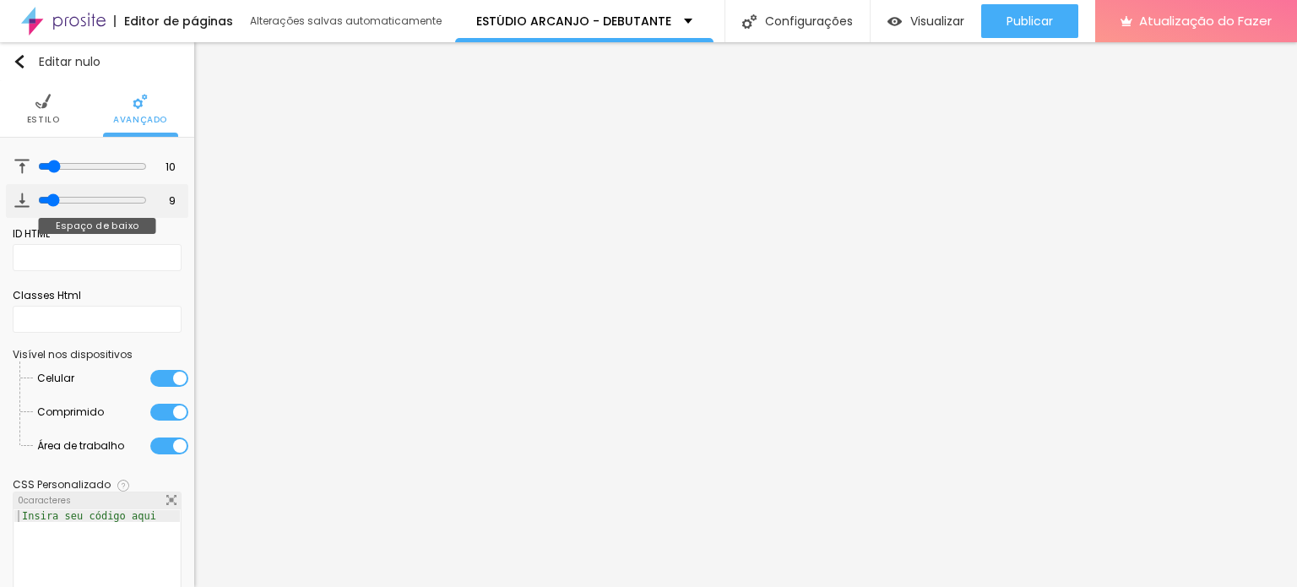
type input "7"
type input "4"
type input "2"
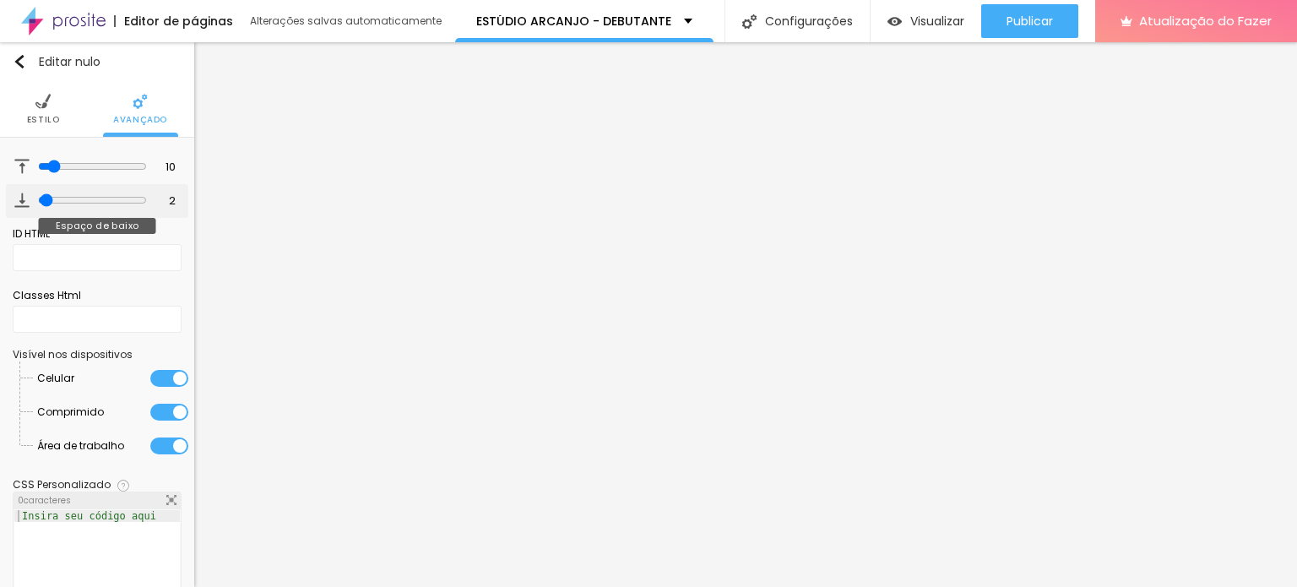
type input "1"
type input "0"
drag, startPoint x: 48, startPoint y: 195, endPoint x: 34, endPoint y: 196, distance: 14.4
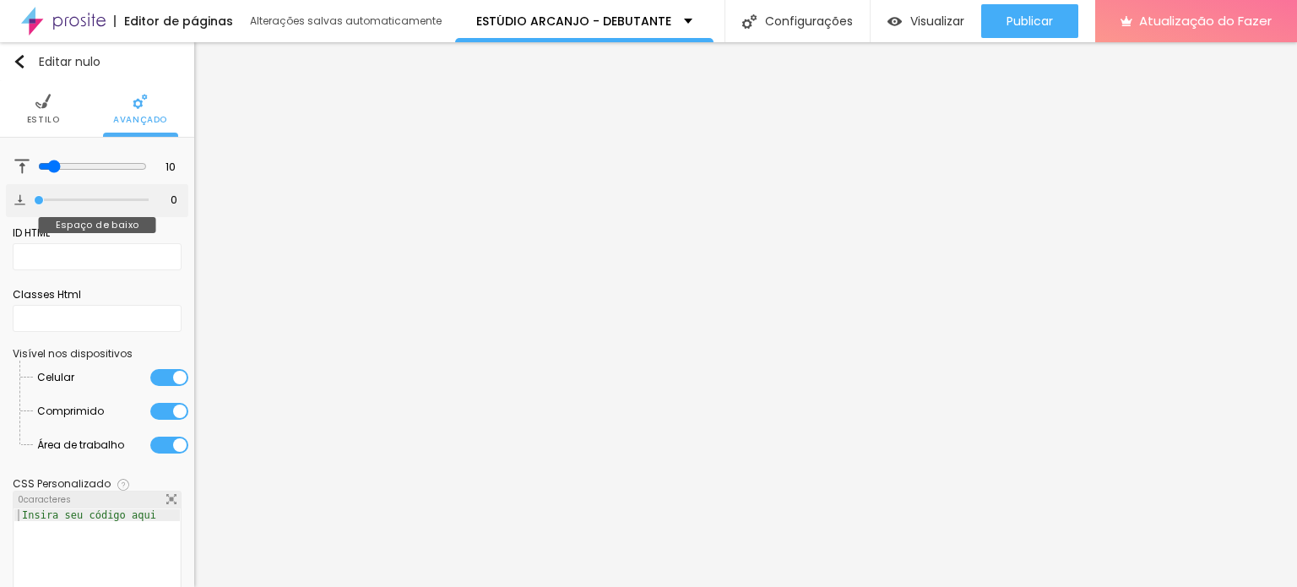
type input "0"
click at [34, 196] on input "range" at bounding box center [91, 200] width 115 height 8
click at [44, 115] on font "Estilo" at bounding box center [43, 119] width 33 height 13
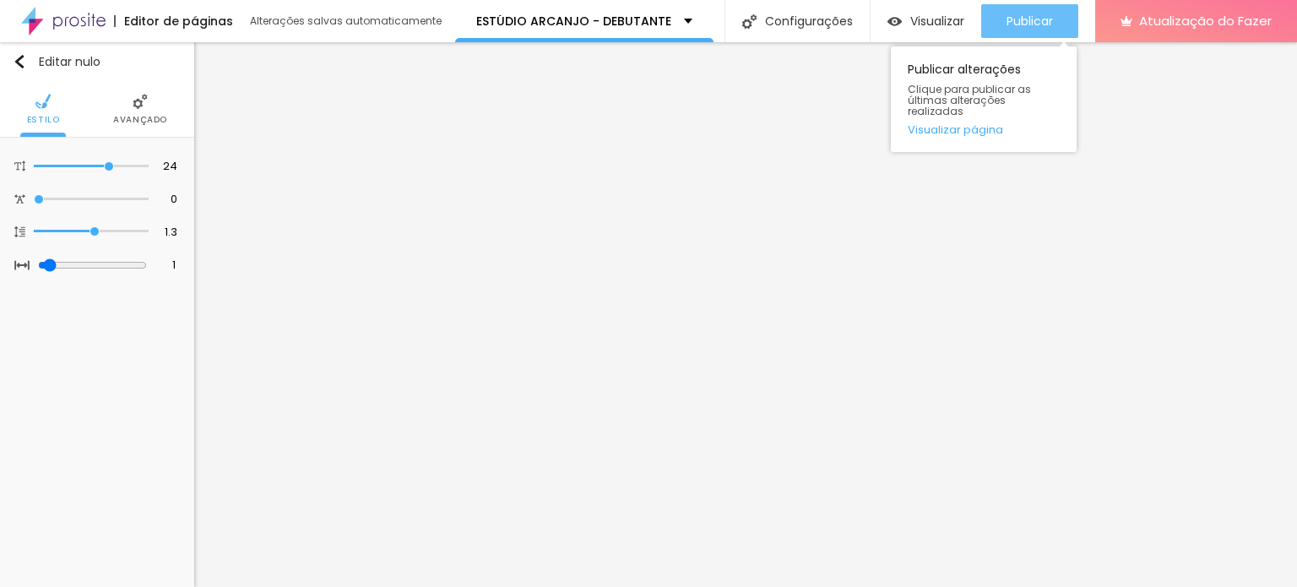
click at [1008, 19] on font "Publicar" at bounding box center [1029, 21] width 46 height 17
